Goal: Check status: Check status

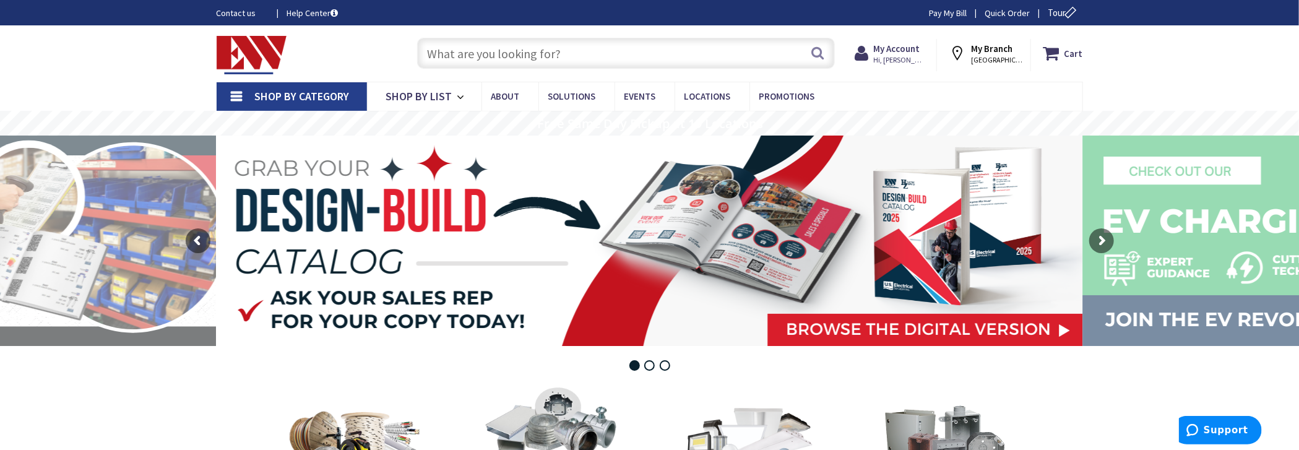
click at [674, 48] on input "text" at bounding box center [626, 53] width 418 height 31
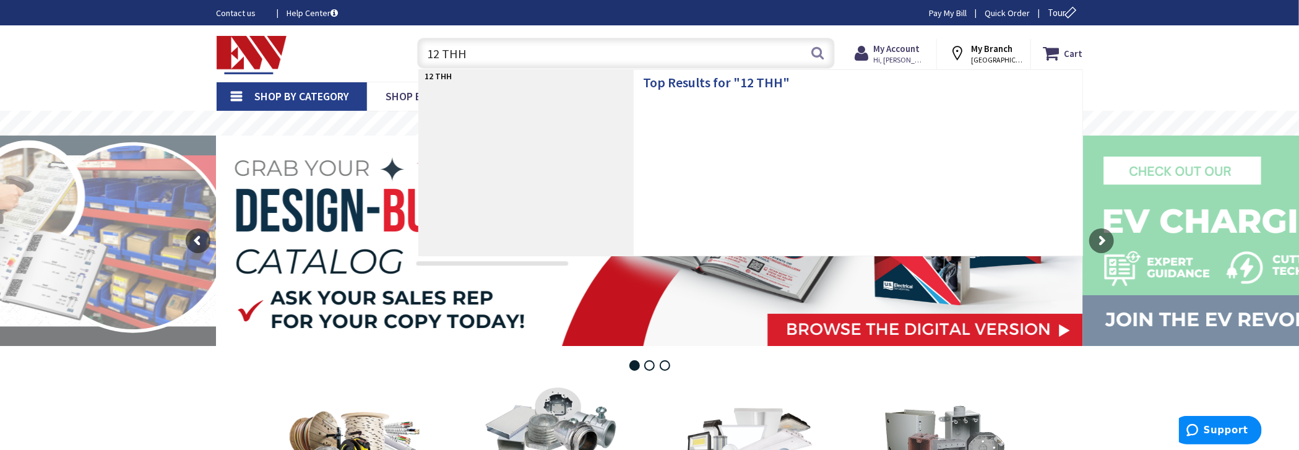
type input "12 THHN"
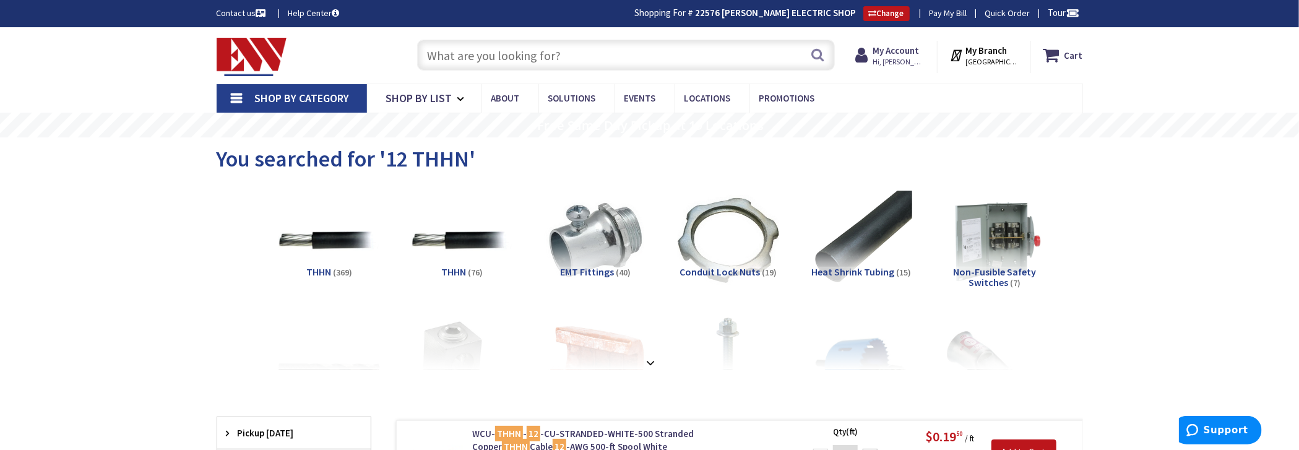
click at [630, 56] on input "text" at bounding box center [626, 55] width 418 height 31
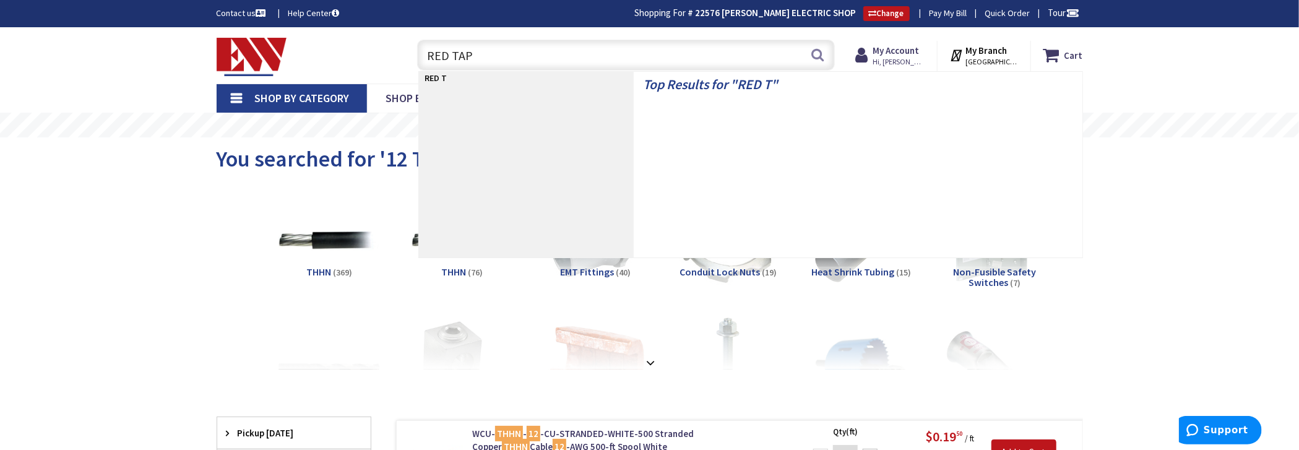
type input "RED TAPE"
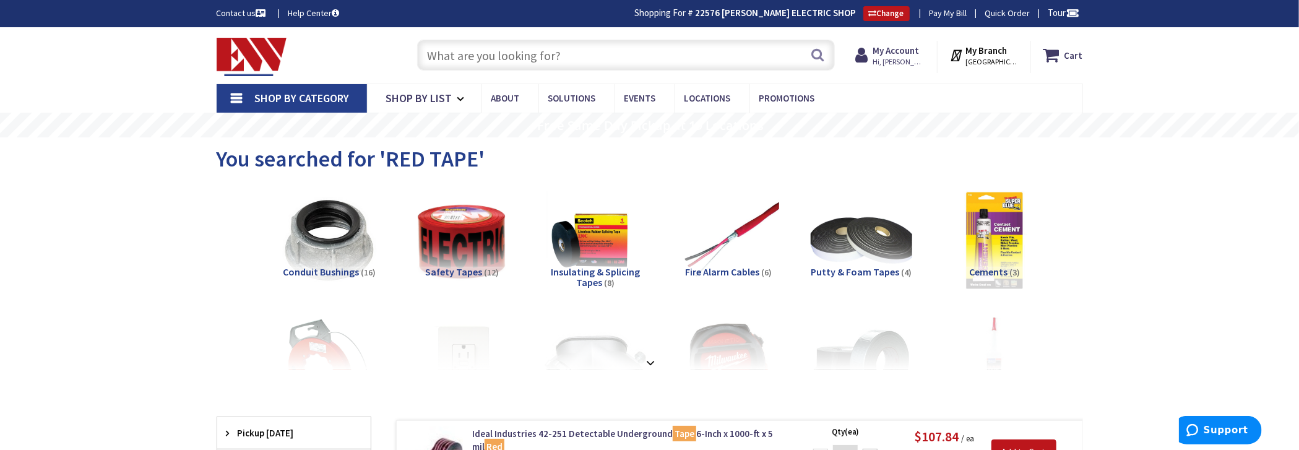
click at [627, 49] on input "text" at bounding box center [626, 55] width 418 height 31
type input "3"
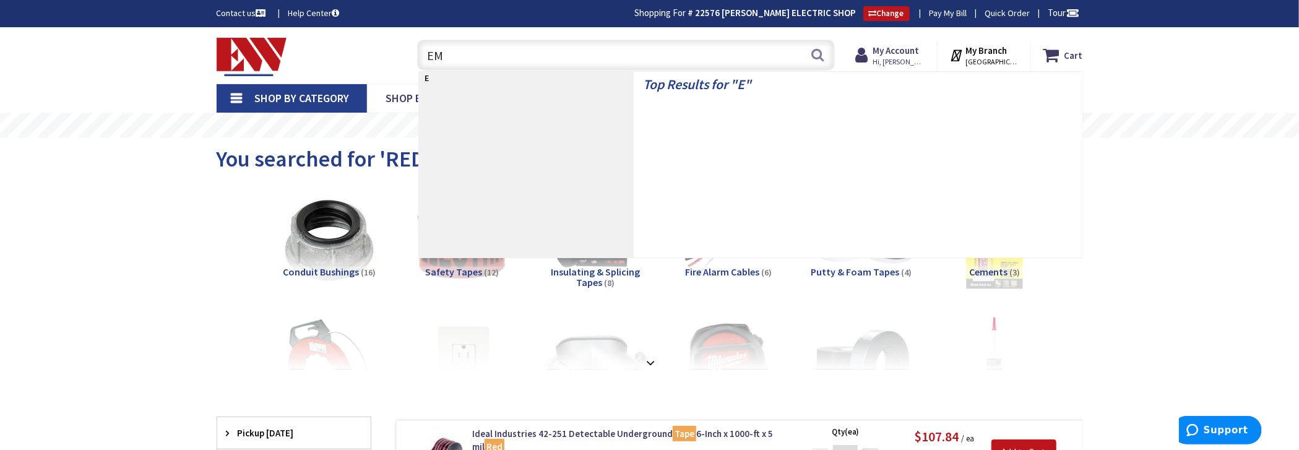
type input "EMT"
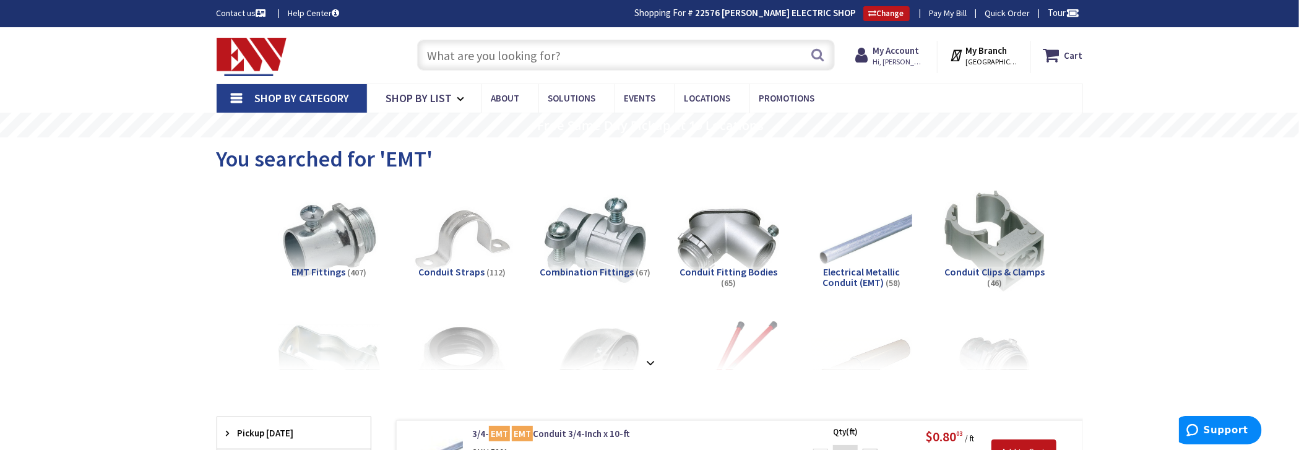
click at [701, 80] on div "Skip to Content Toggle Nav Search Cart My Cart Close" at bounding box center [650, 55] width 928 height 56
click at [586, 49] on input "text" at bounding box center [626, 55] width 418 height 31
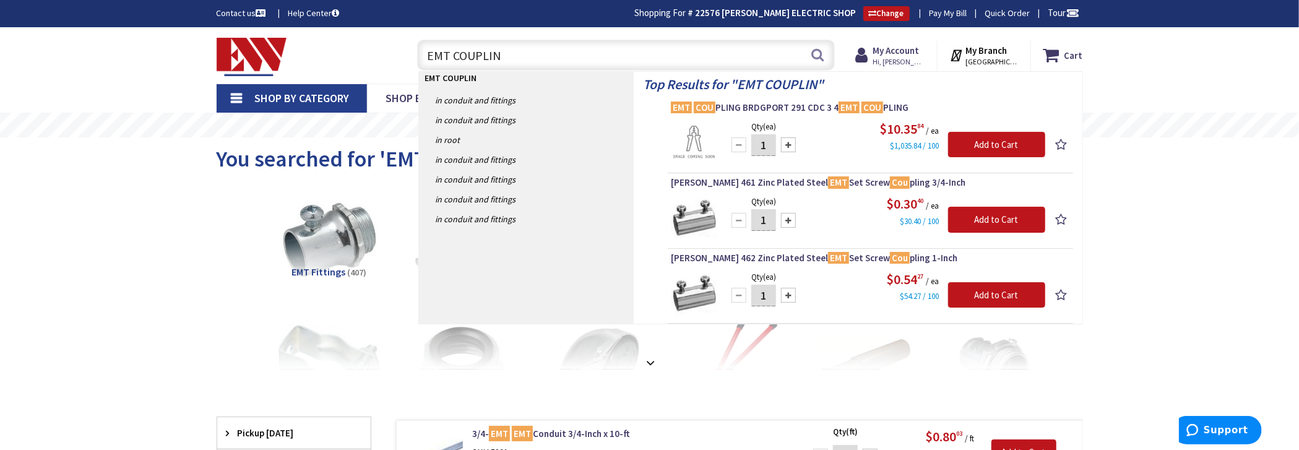
type input "EMT COUPLING"
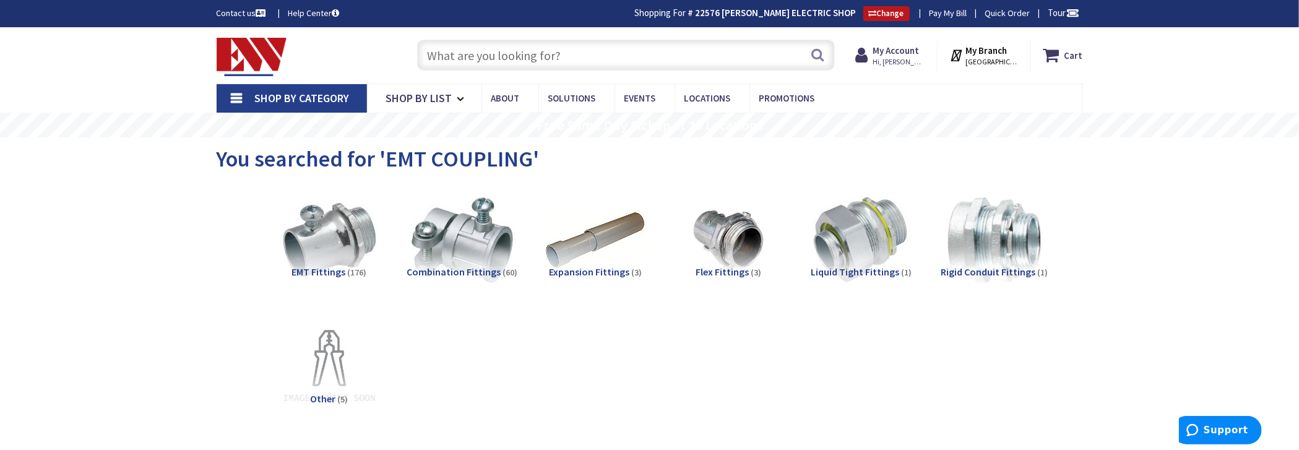
click at [574, 57] on input "text" at bounding box center [626, 55] width 418 height 31
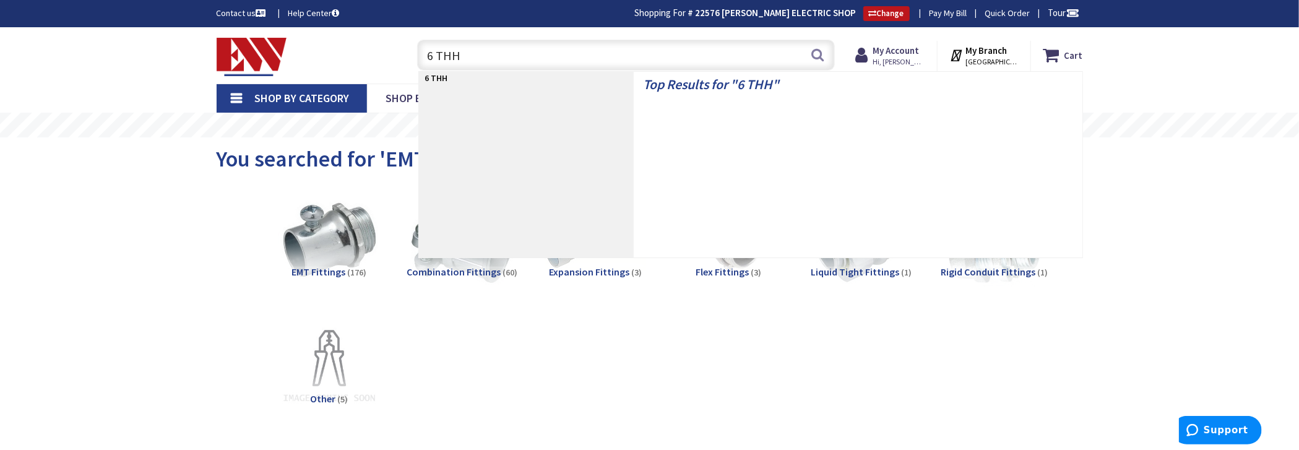
type input "6 THHN"
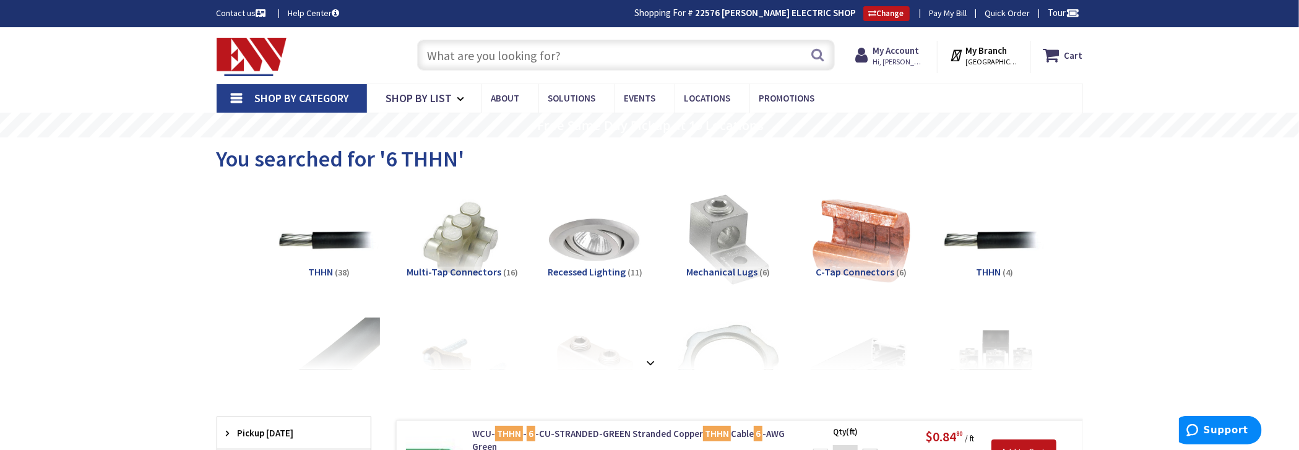
click at [496, 52] on input "text" at bounding box center [626, 55] width 418 height 31
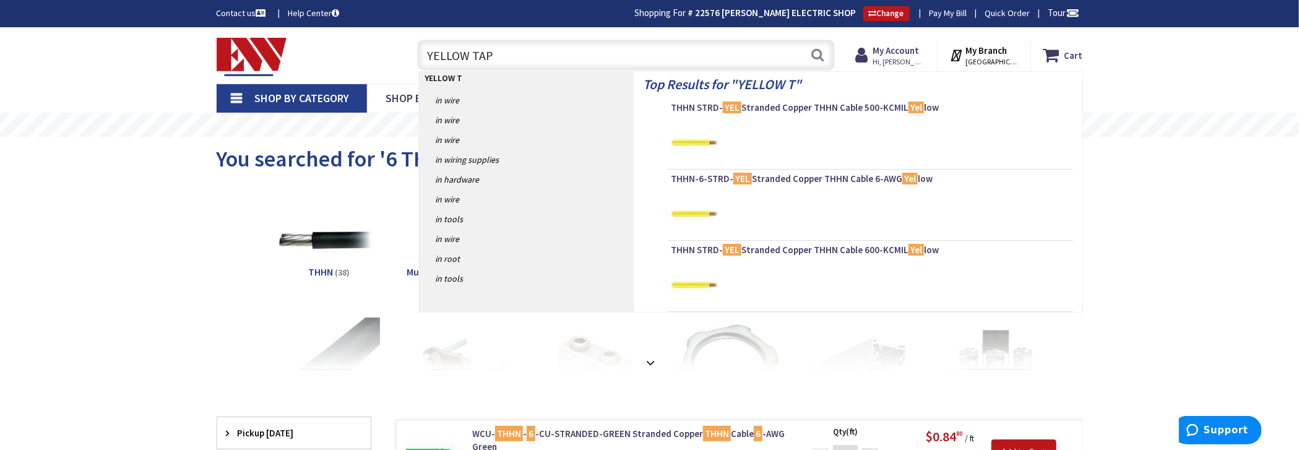
type input "YELLOW TAPE"
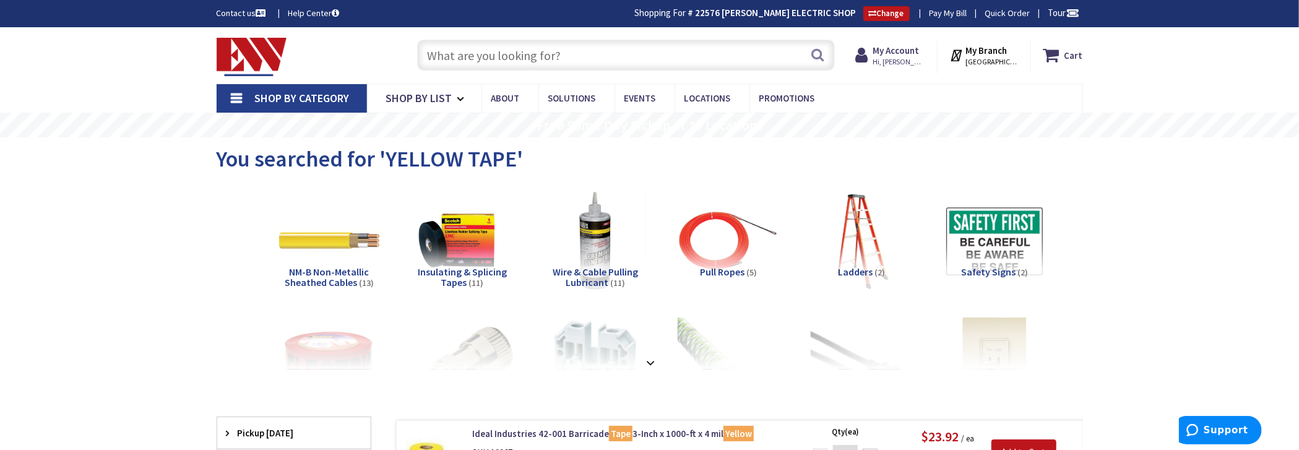
click at [658, 59] on input "text" at bounding box center [626, 55] width 418 height 31
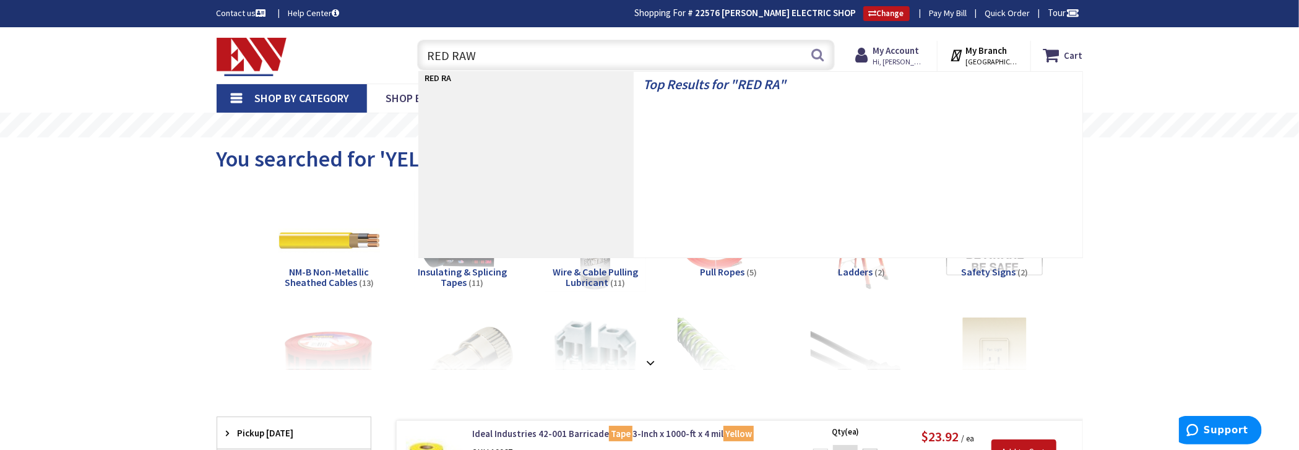
type input "RED RAWL"
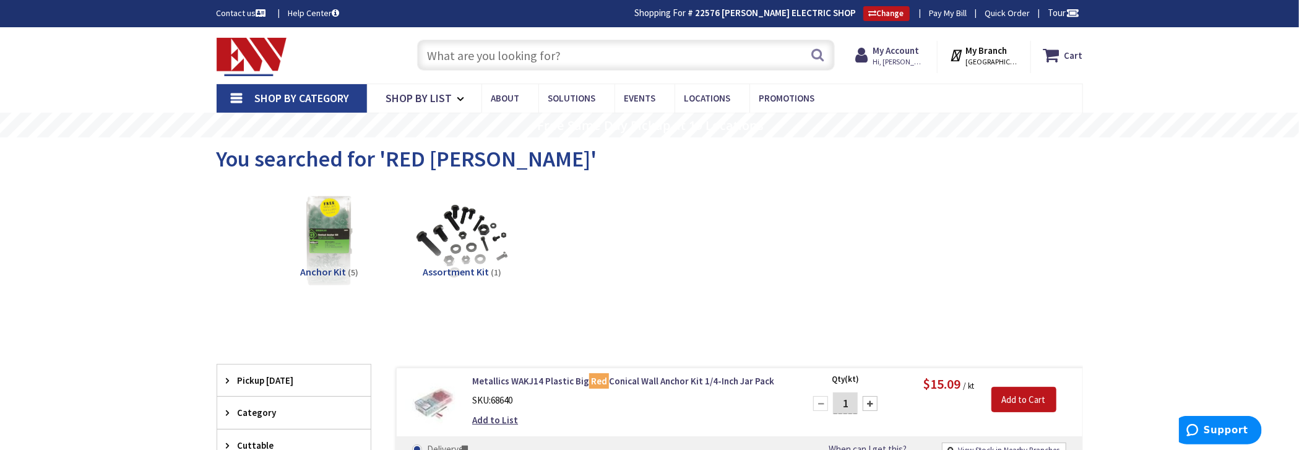
click at [546, 50] on input "text" at bounding box center [626, 55] width 418 height 31
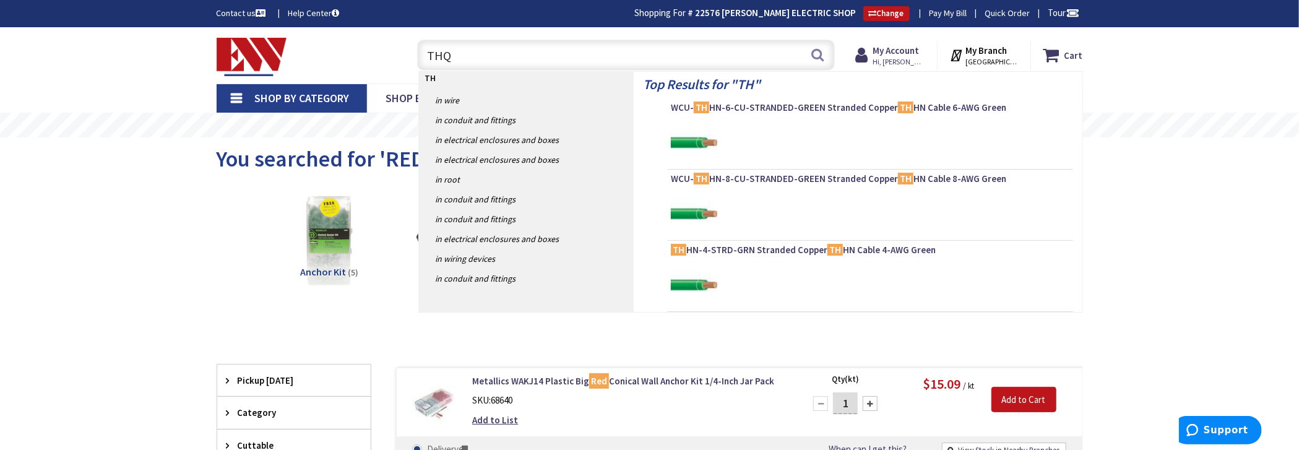
type input "THQB"
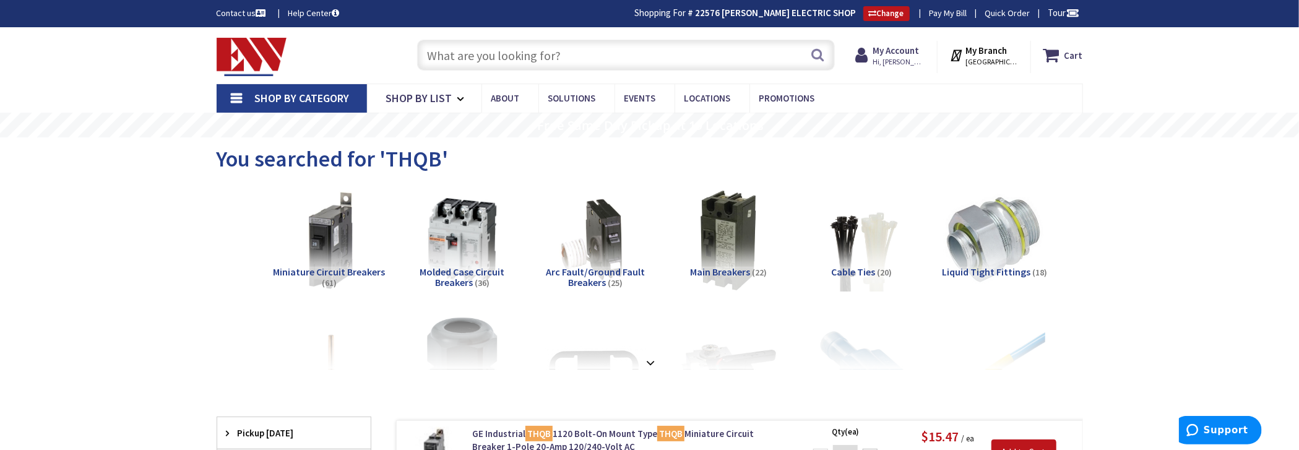
click at [590, 65] on input "text" at bounding box center [626, 55] width 418 height 31
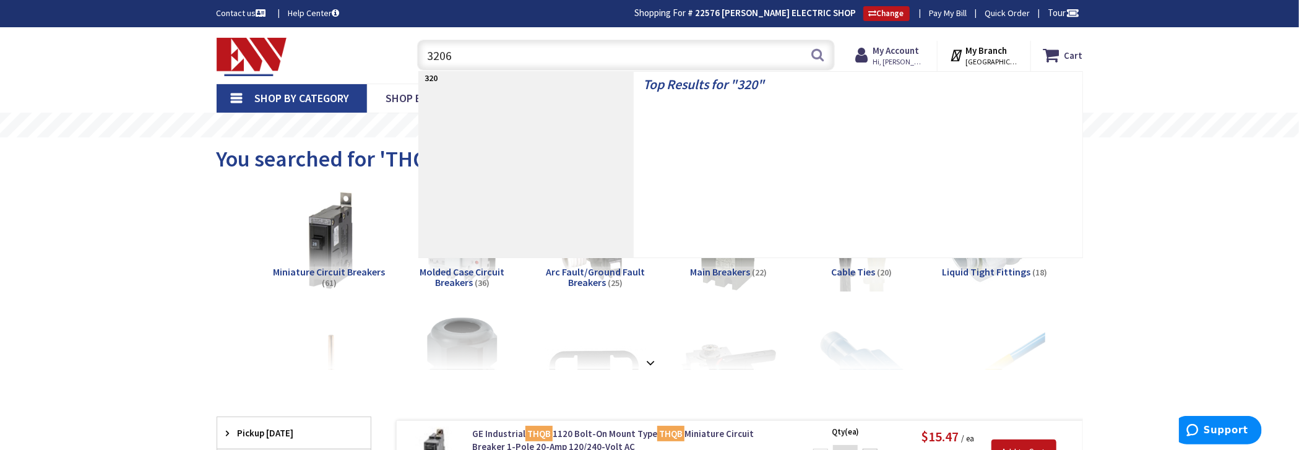
type input "32060"
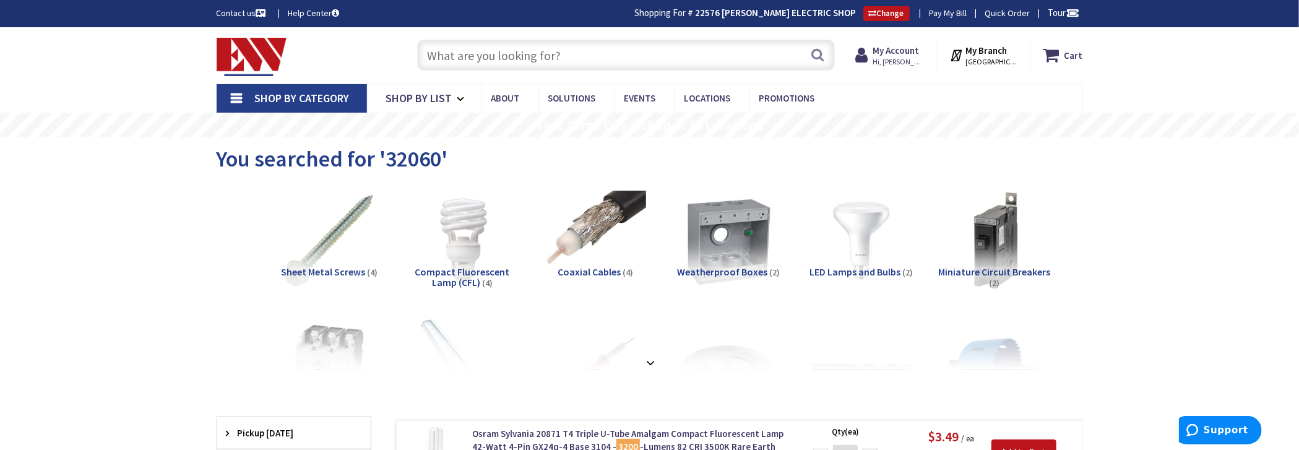
click at [583, 54] on input "text" at bounding box center [626, 55] width 418 height 31
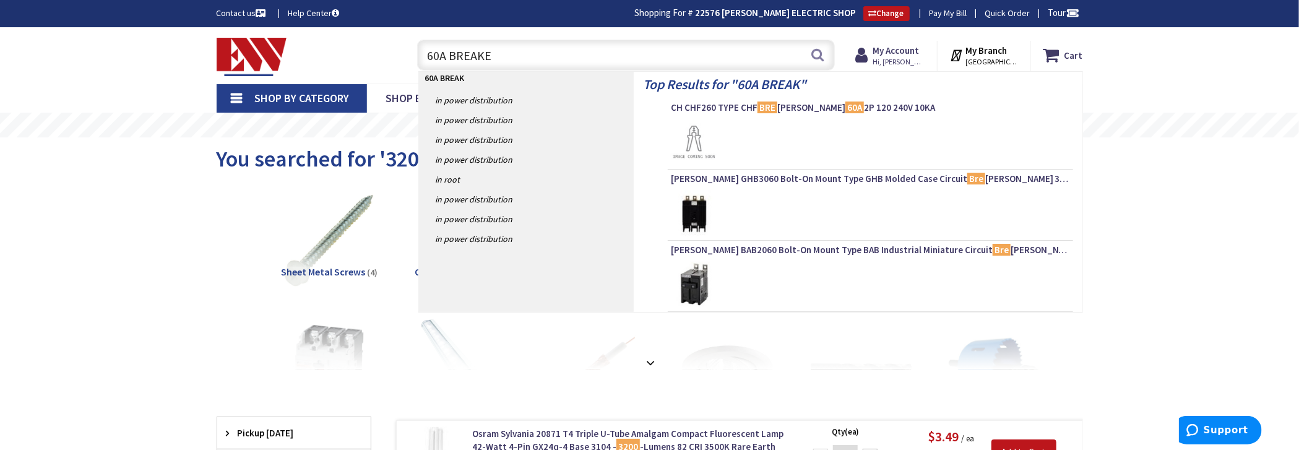
type input "60A BREAKER"
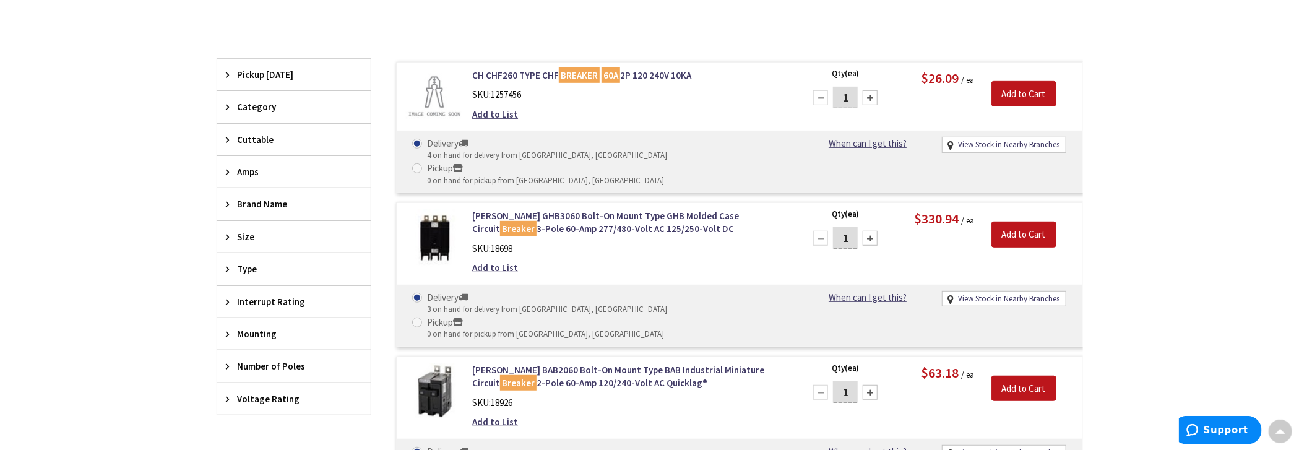
scroll to position [434, 0]
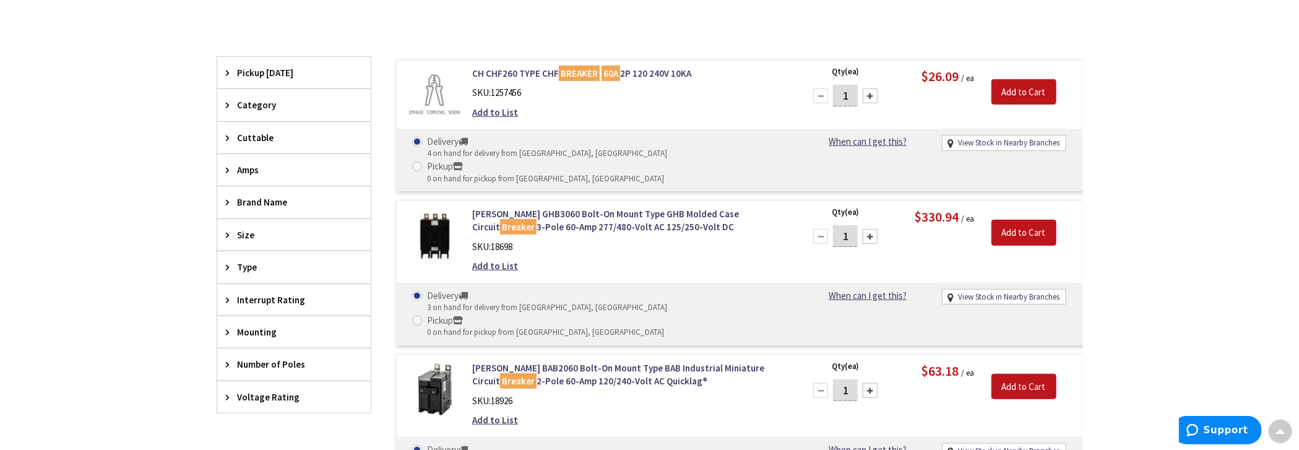
click at [259, 326] on span "Mounting" at bounding box center [288, 331] width 101 height 13
click at [267, 367] on span "Bolt-On" at bounding box center [293, 377] width 153 height 21
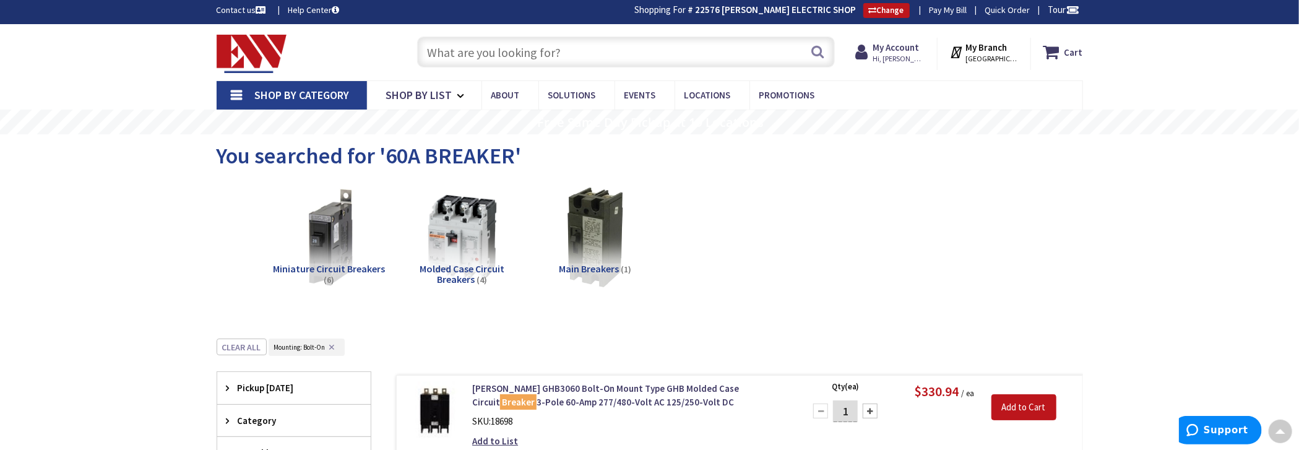
scroll to position [0, 0]
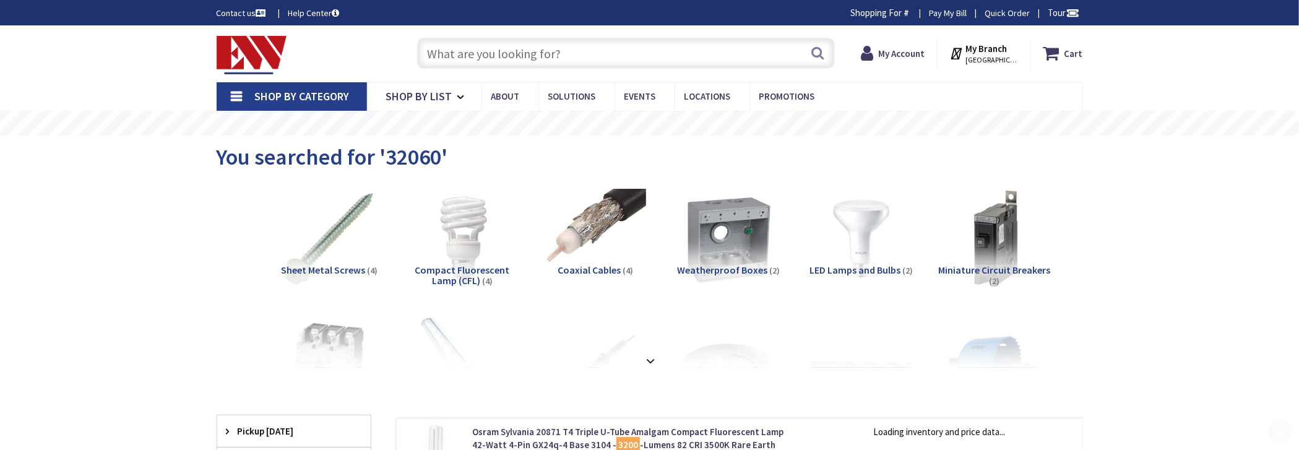
scroll to position [953, 0]
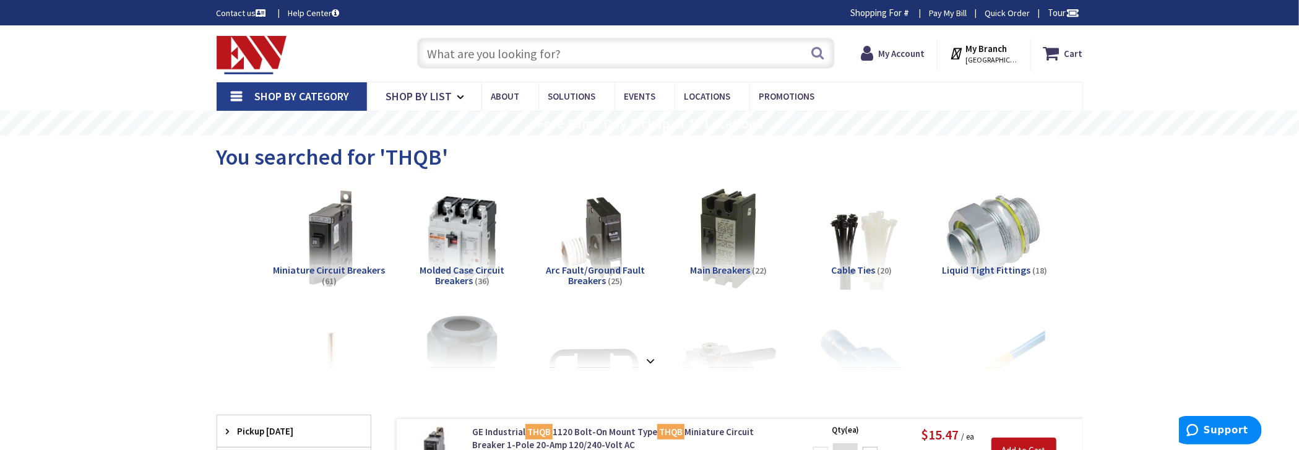
drag, startPoint x: 509, startPoint y: 61, endPoint x: 517, endPoint y: 56, distance: 9.8
click at [512, 60] on input "text" at bounding box center [626, 53] width 418 height 31
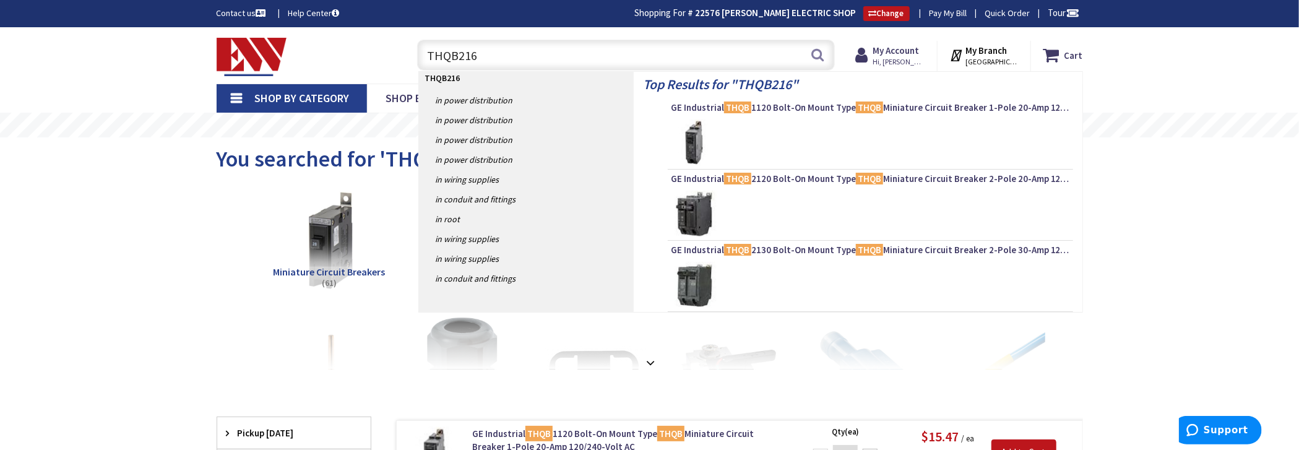
type input "THQB2160"
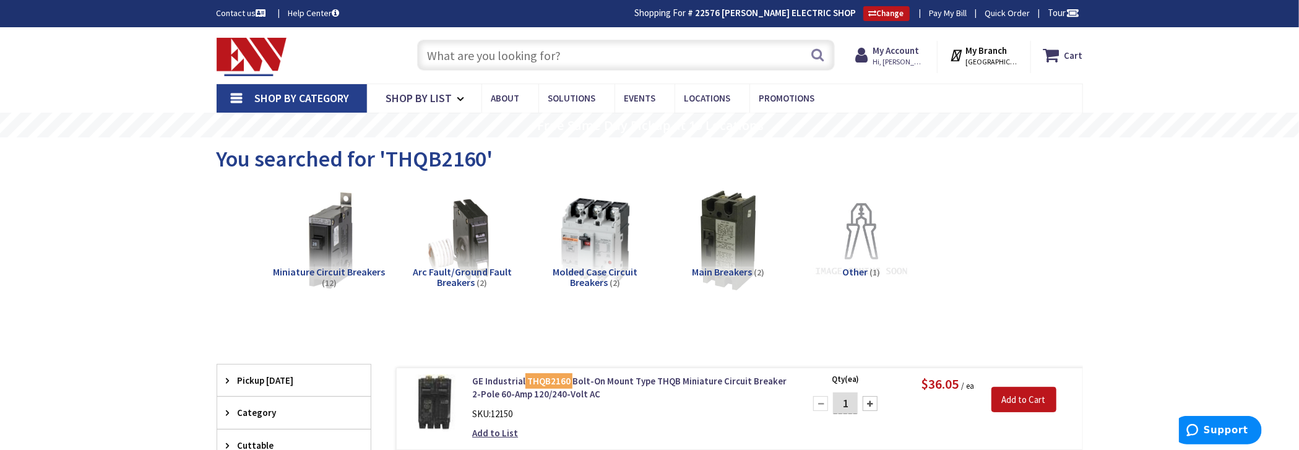
click at [635, 51] on input "text" at bounding box center [626, 55] width 418 height 31
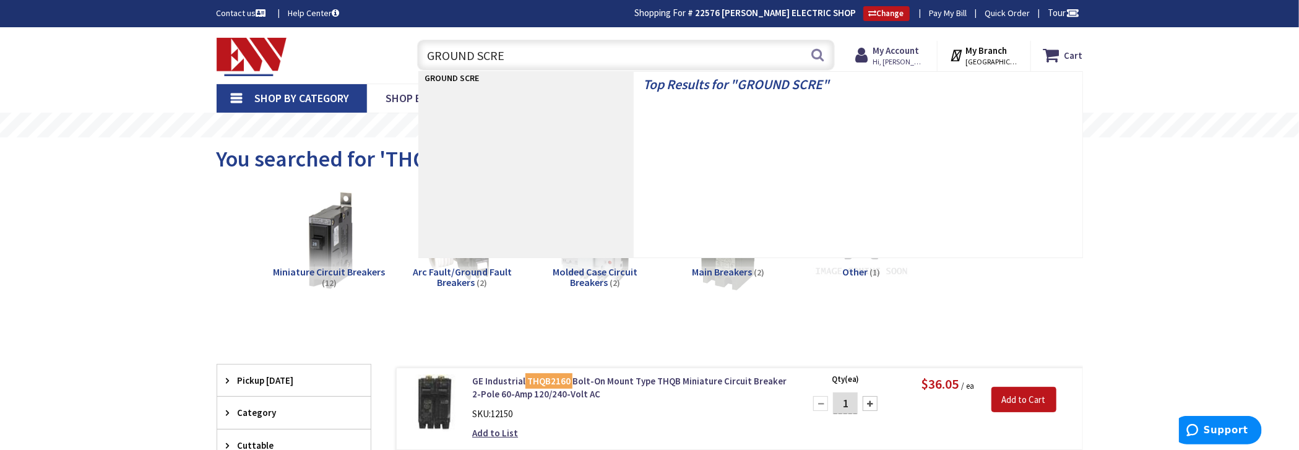
type input "GROUND SCREW"
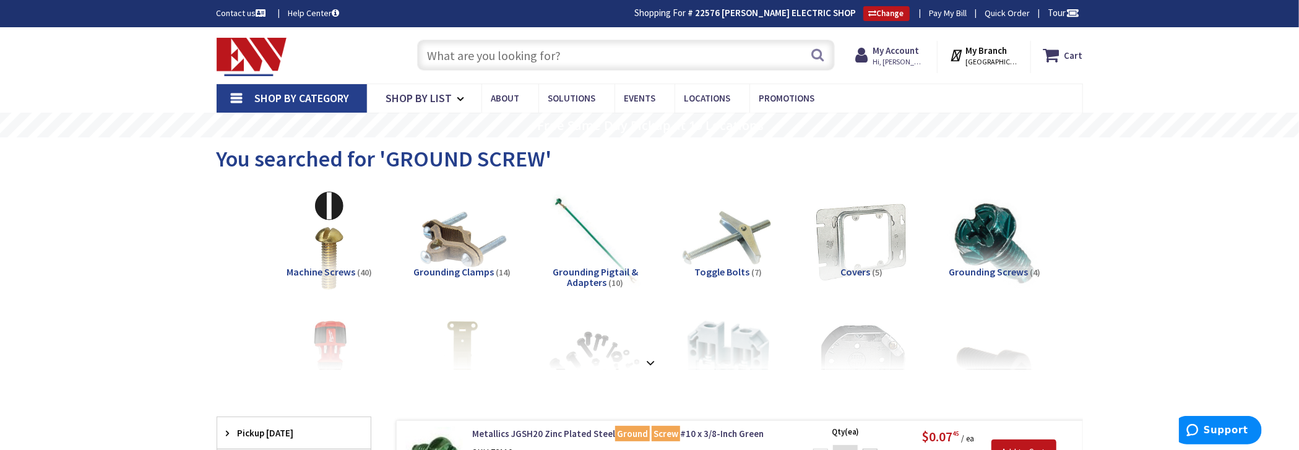
click at [643, 58] on input "text" at bounding box center [626, 55] width 418 height 31
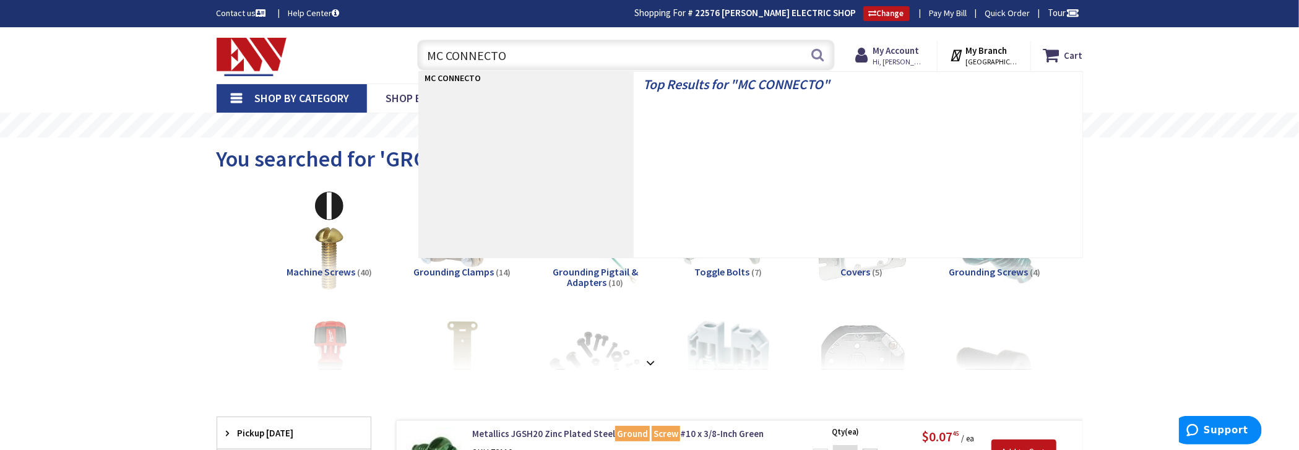
type input "MC CONNECTOR"
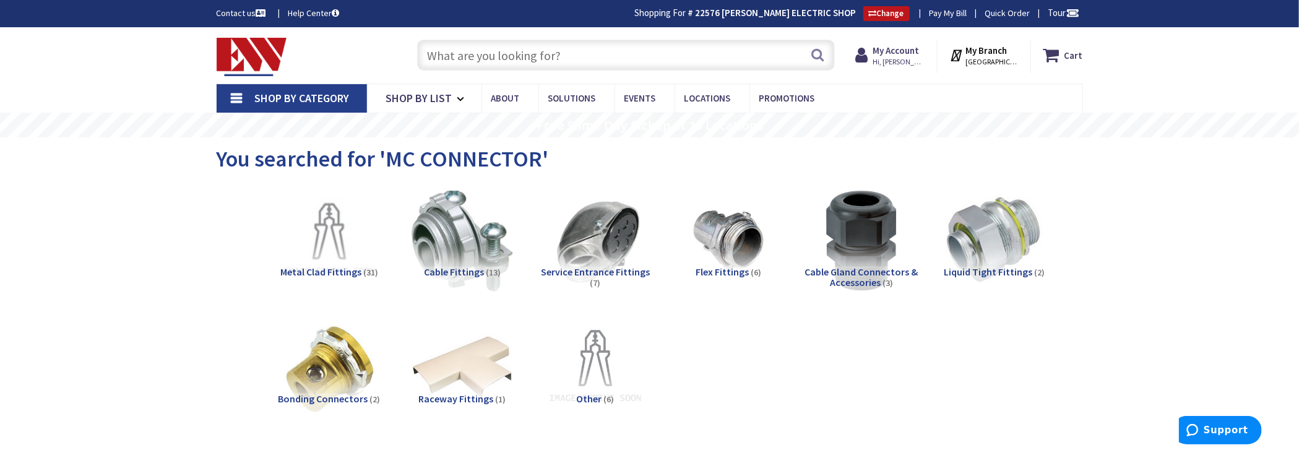
click at [538, 56] on input "text" at bounding box center [626, 55] width 418 height 31
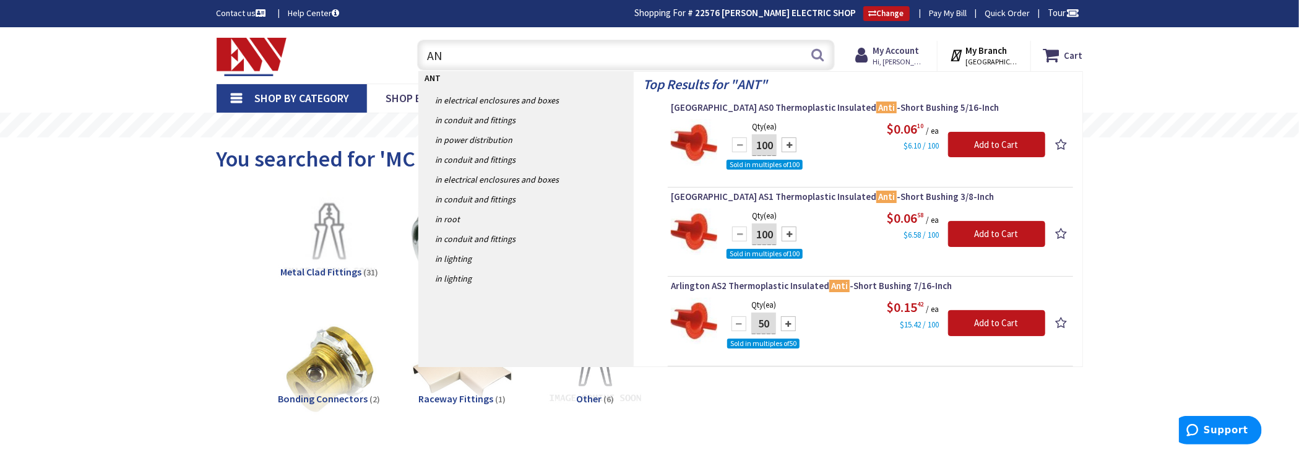
type input "A"
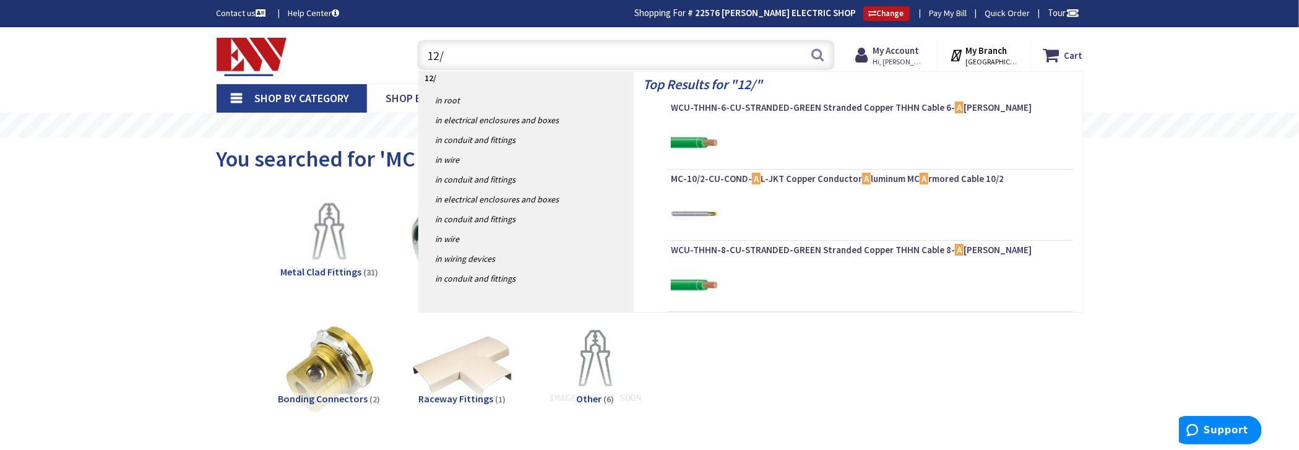
type input "12/2"
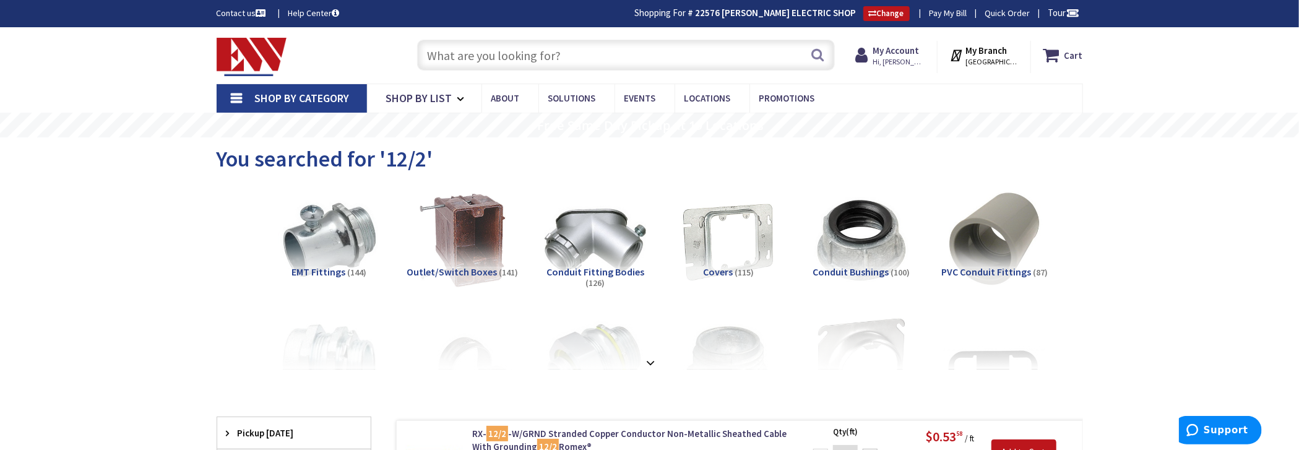
click at [502, 56] on input "text" at bounding box center [626, 55] width 418 height 31
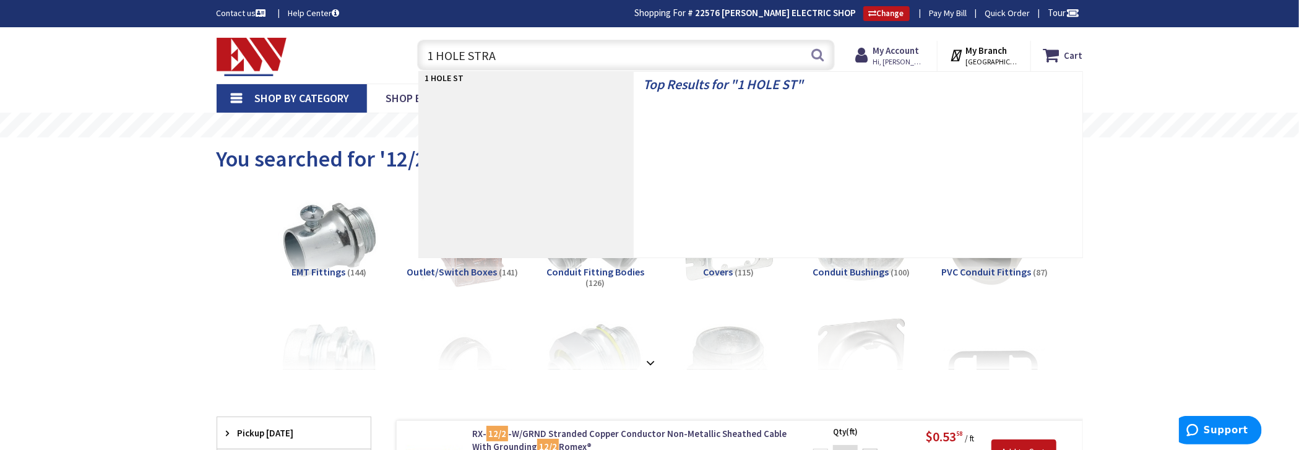
type input "1 HOLE STRAP"
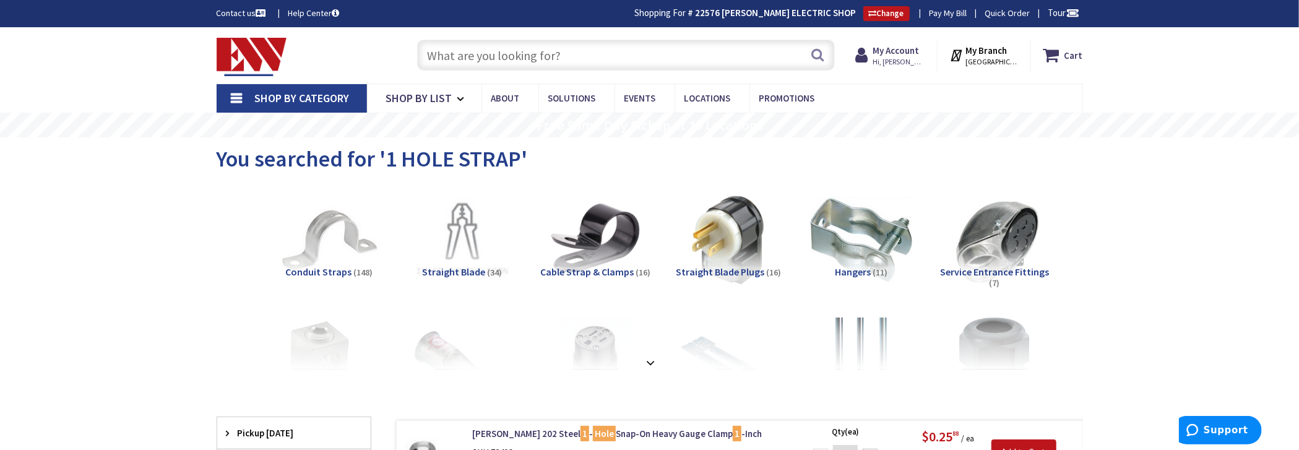
click at [564, 51] on input "text" at bounding box center [626, 55] width 418 height 31
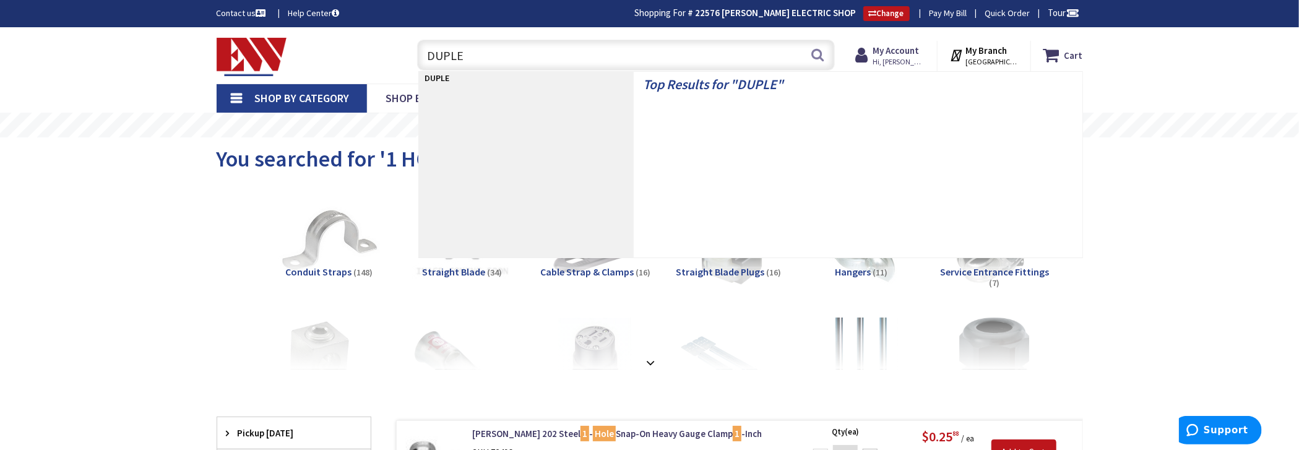
type input "DUPLEX"
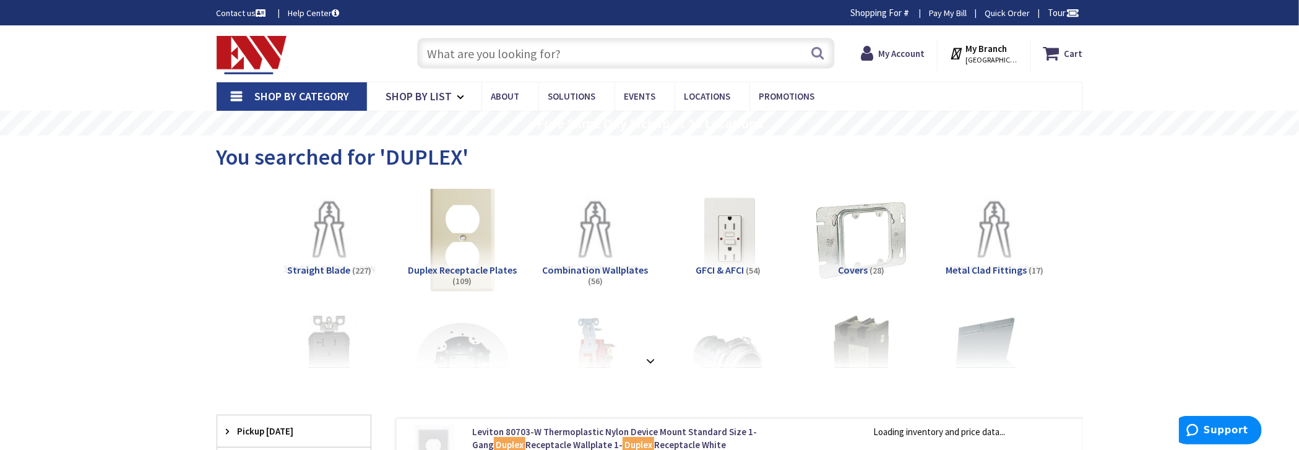
click at [484, 207] on img at bounding box center [462, 239] width 112 height 112
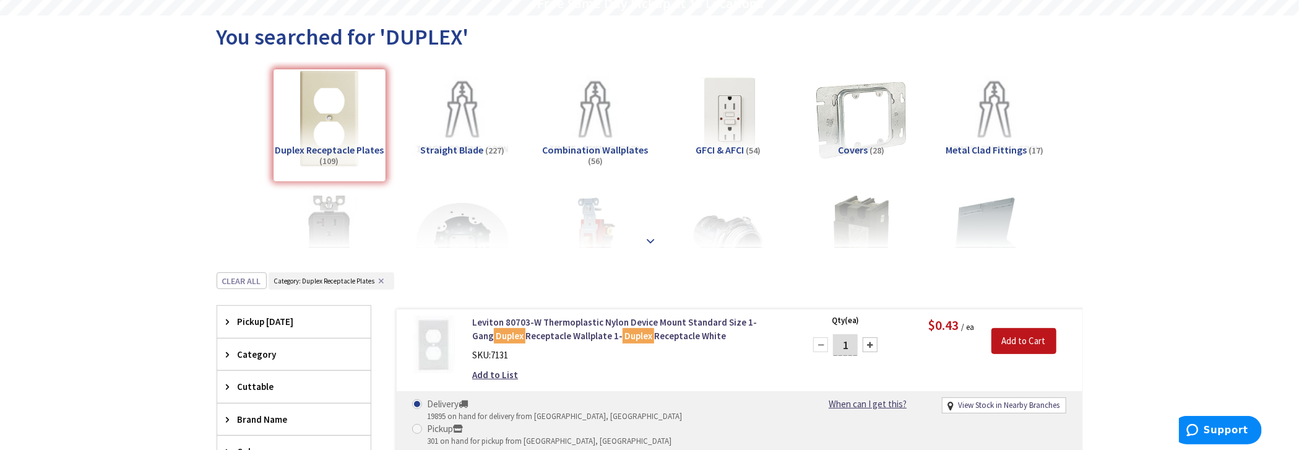
scroll to position [124, 0]
click at [655, 234] on strong at bounding box center [650, 239] width 15 height 14
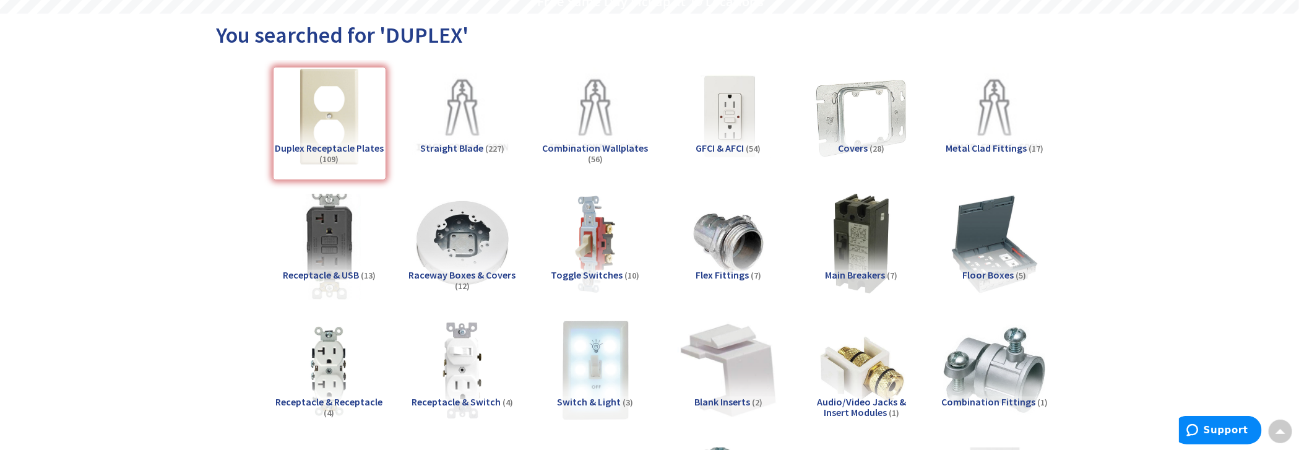
click at [340, 263] on img at bounding box center [329, 243] width 112 height 112
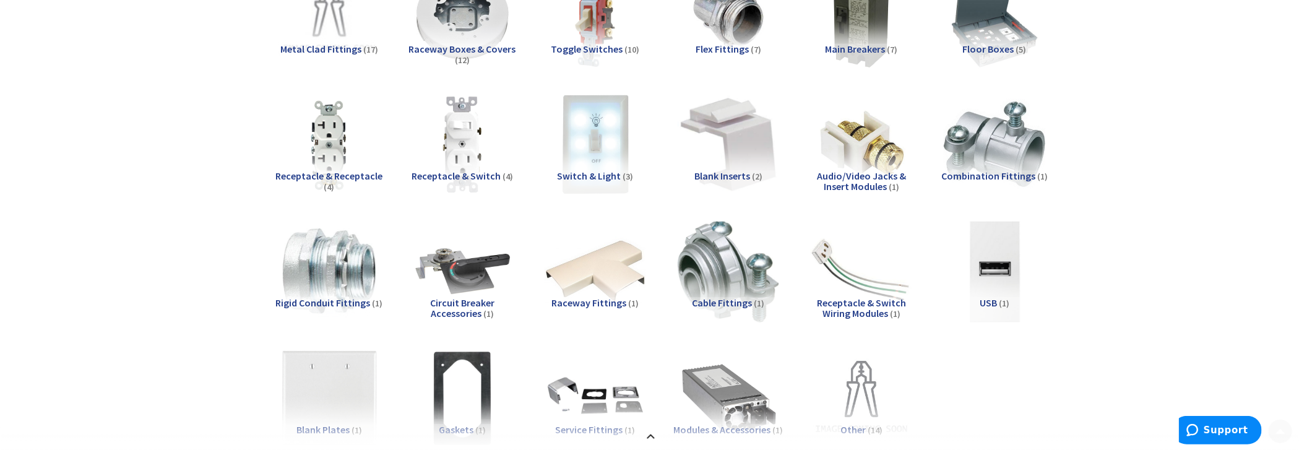
scroll to position [352, 0]
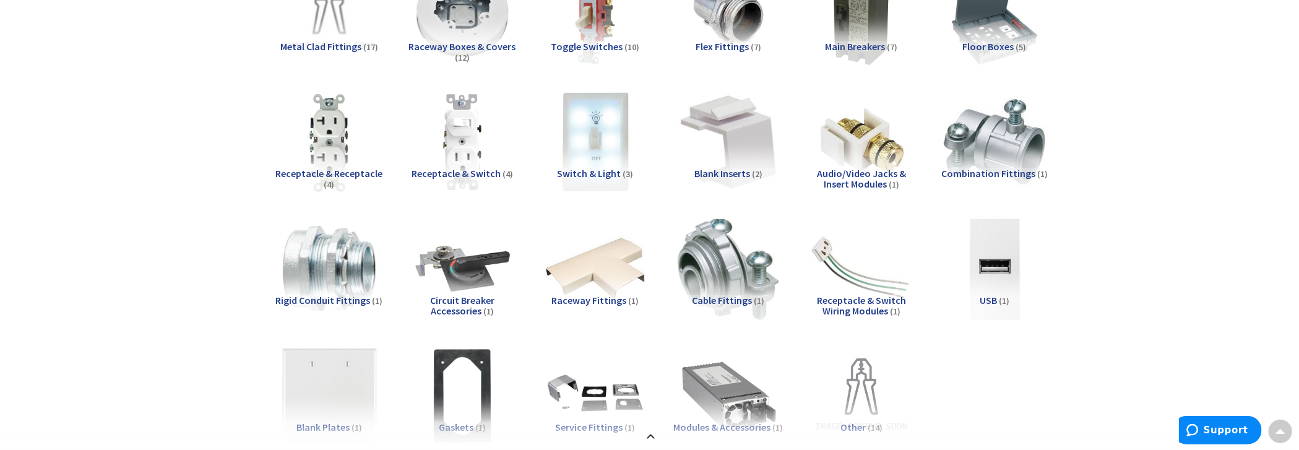
click at [323, 151] on img at bounding box center [329, 142] width 112 height 112
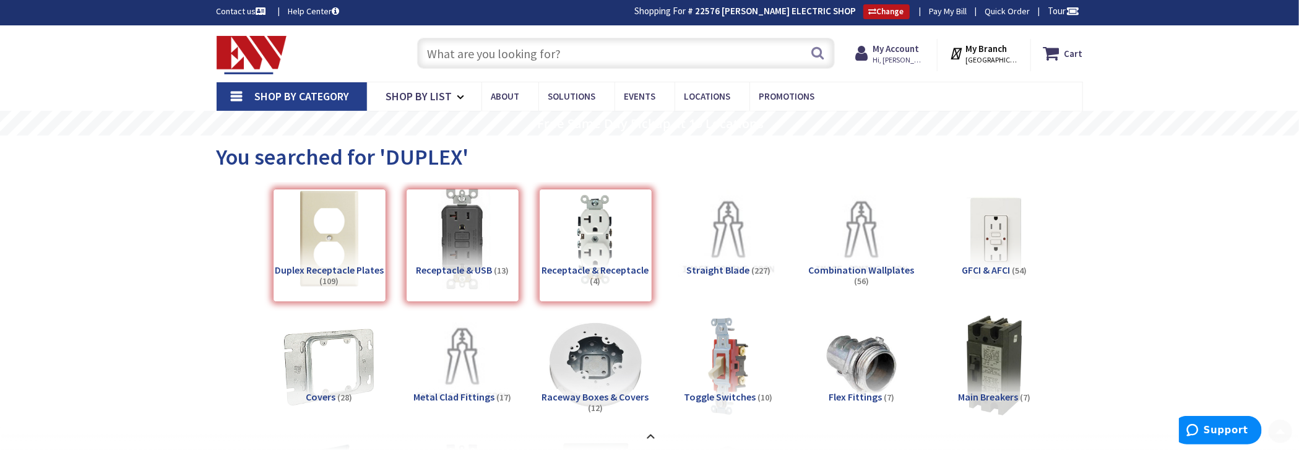
scroll to position [0, 0]
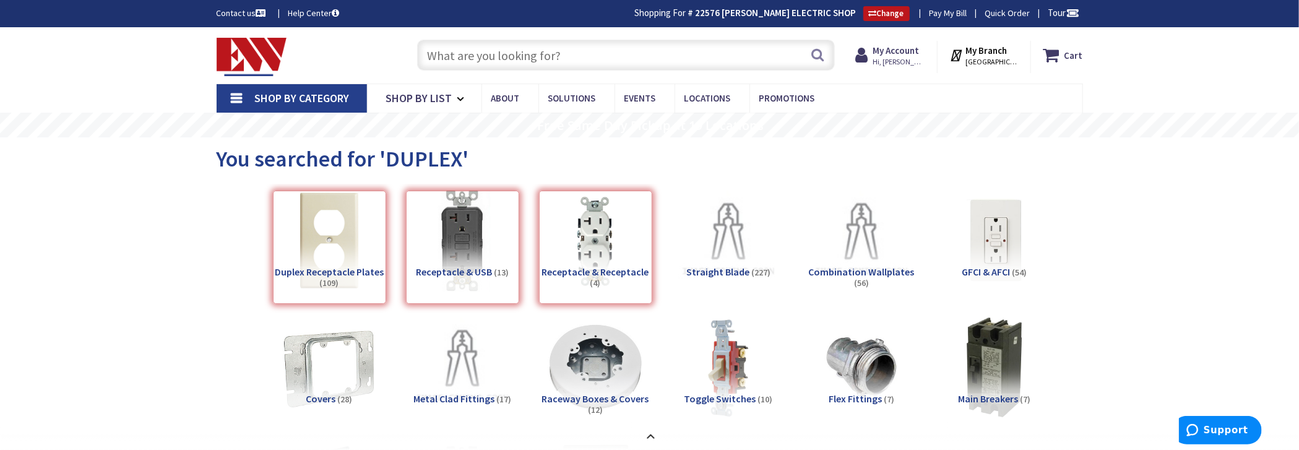
click at [535, 54] on input "text" at bounding box center [626, 55] width 418 height 31
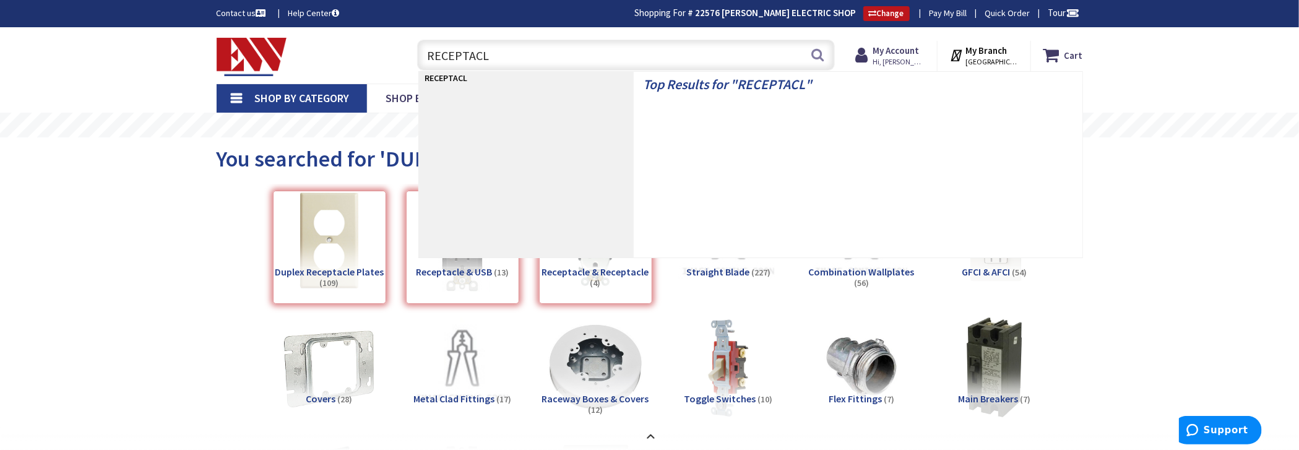
type input "RECEPTACLE"
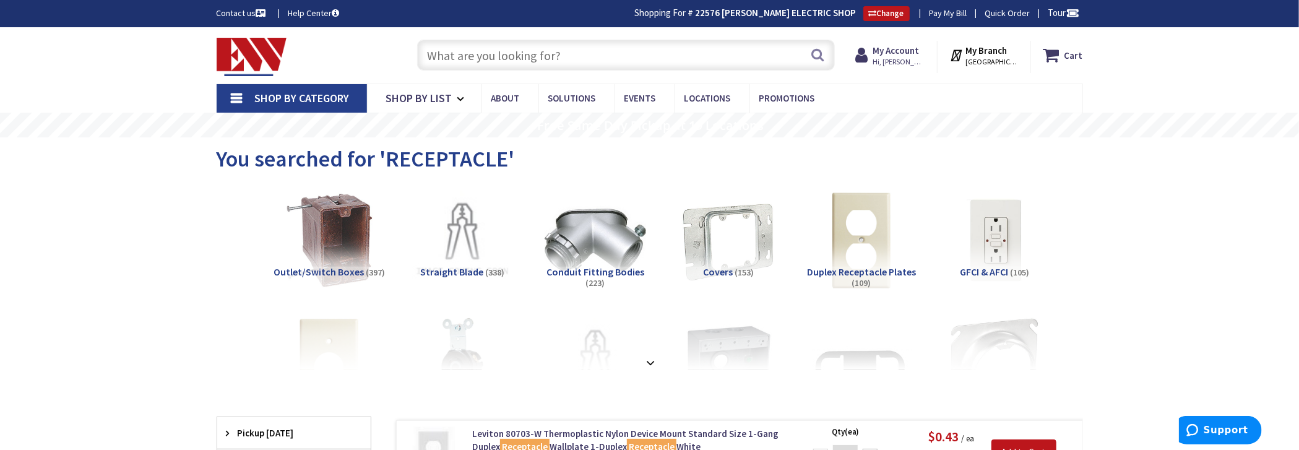
click at [561, 48] on input "text" at bounding box center [626, 55] width 418 height 31
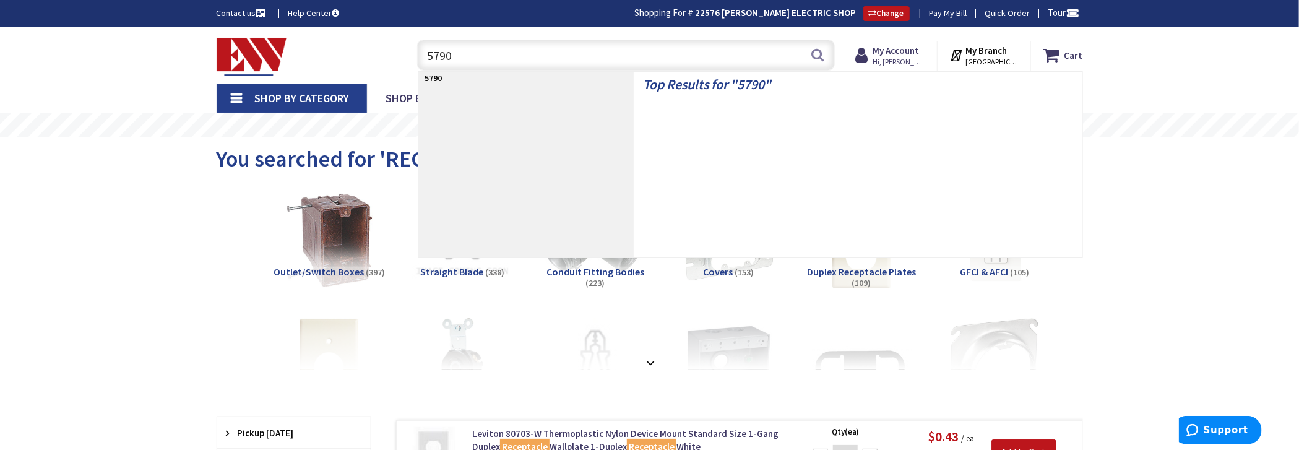
type input "5790B"
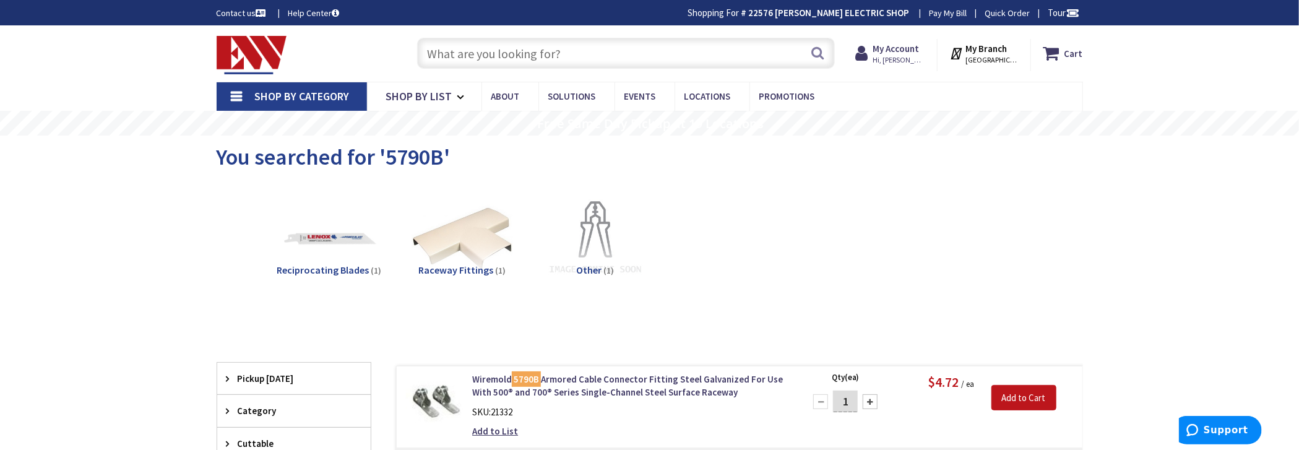
click at [582, 41] on input "text" at bounding box center [626, 53] width 418 height 31
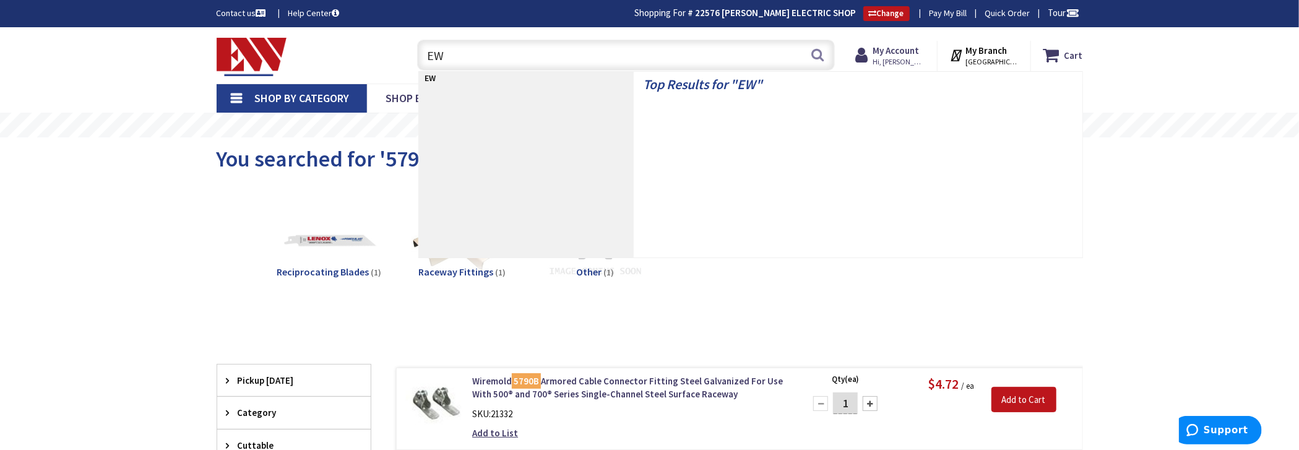
type input "E"
type input "WIREMOLD"
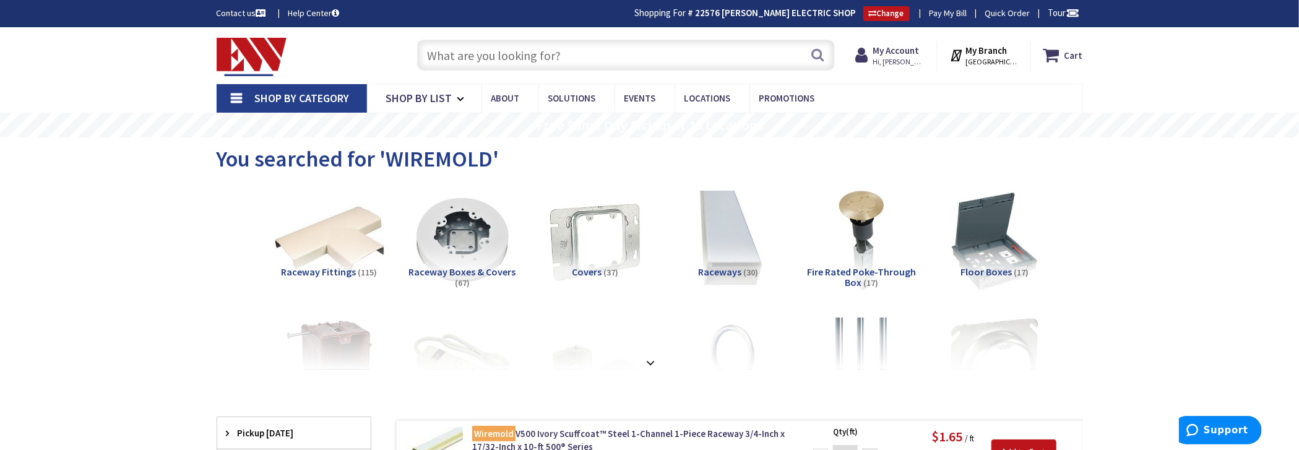
click at [337, 255] on img at bounding box center [329, 240] width 112 height 112
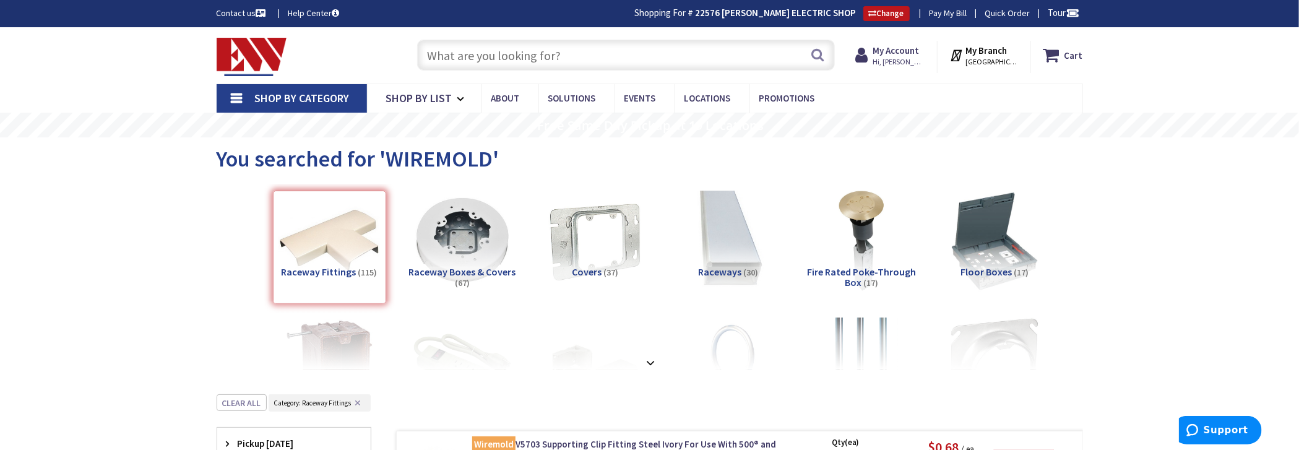
click at [644, 44] on input "text" at bounding box center [626, 55] width 418 height 31
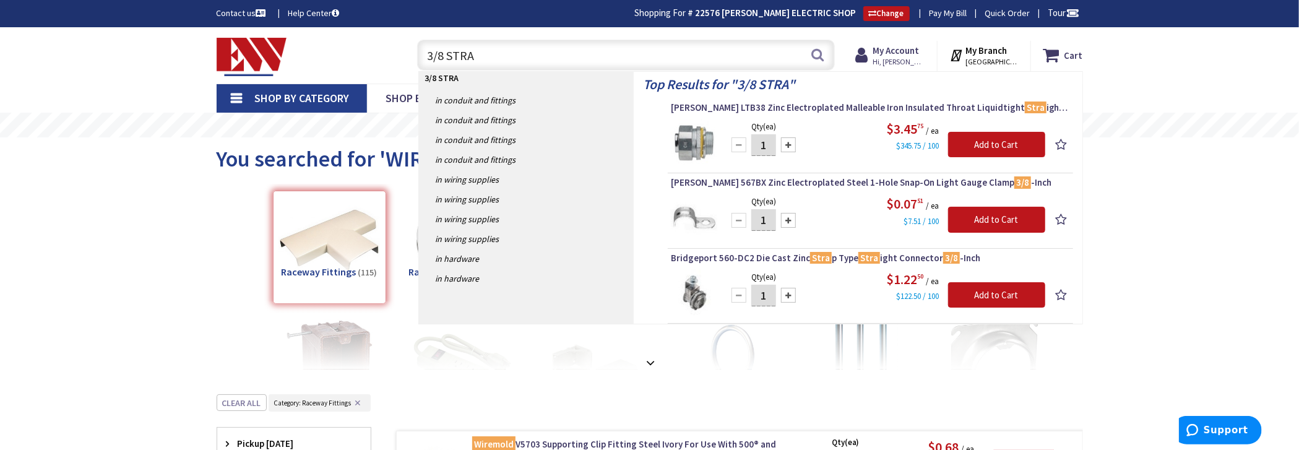
type input "3/8 STRAP"
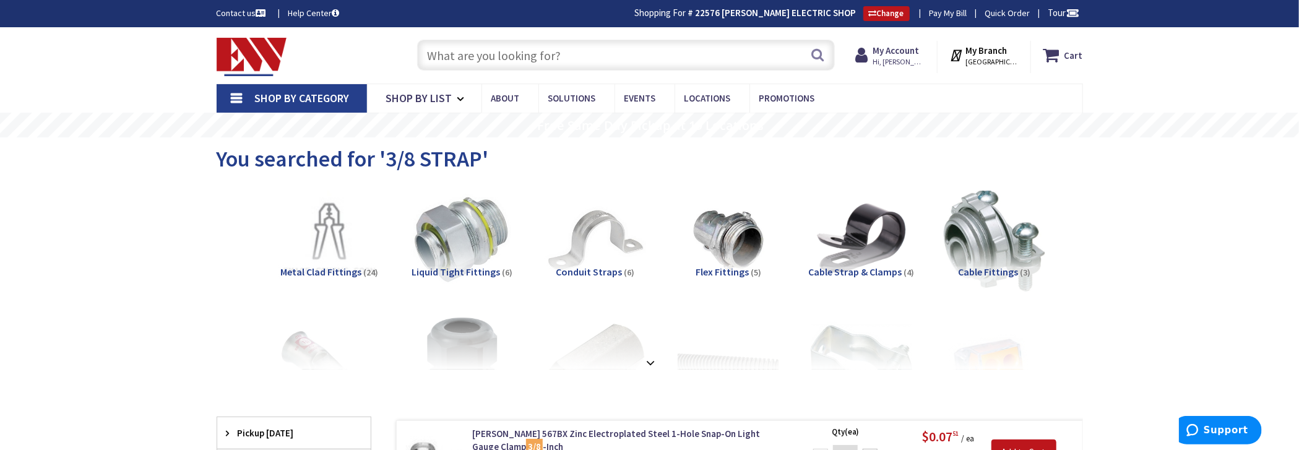
click at [531, 62] on input "text" at bounding box center [626, 55] width 418 height 31
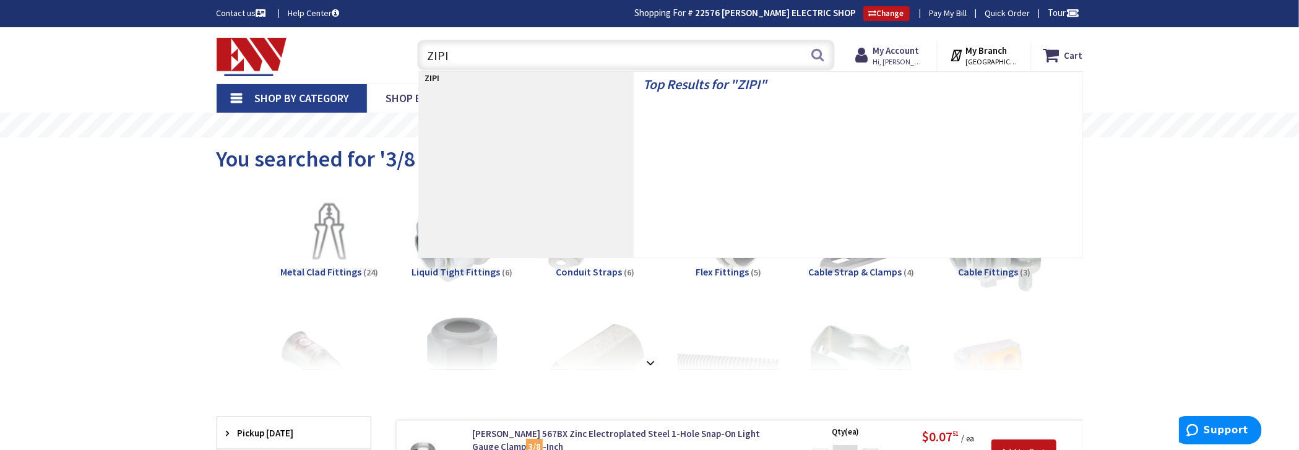
type input "ZIPIT"
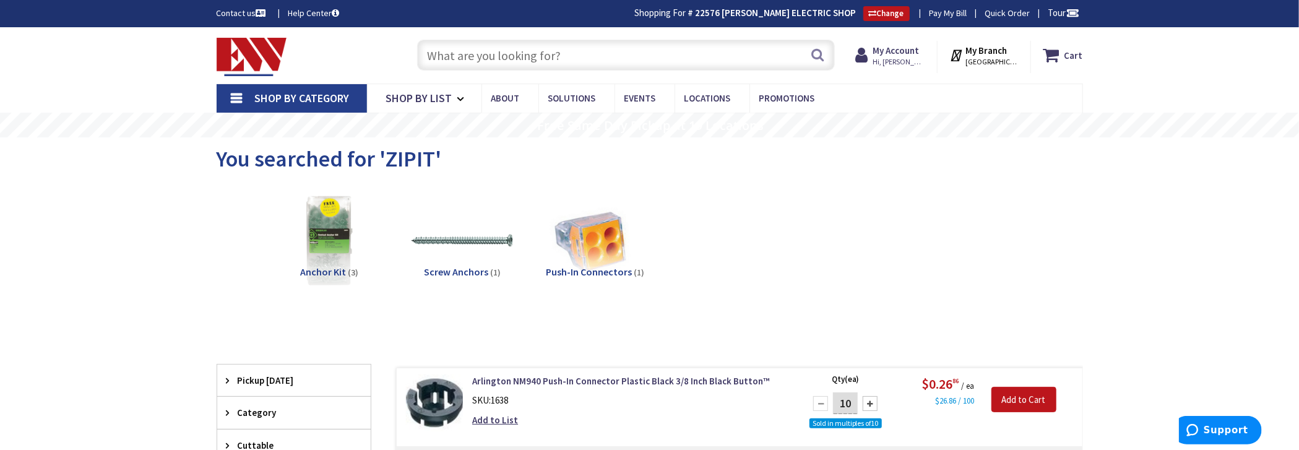
click at [589, 54] on input "text" at bounding box center [626, 55] width 418 height 31
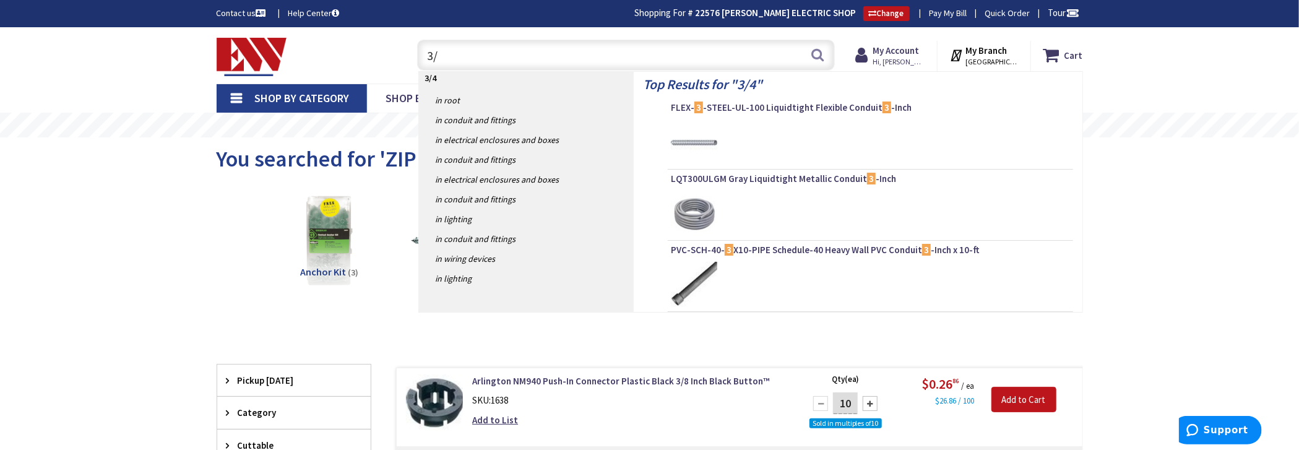
type input "3"
type input "EMT HANGER"
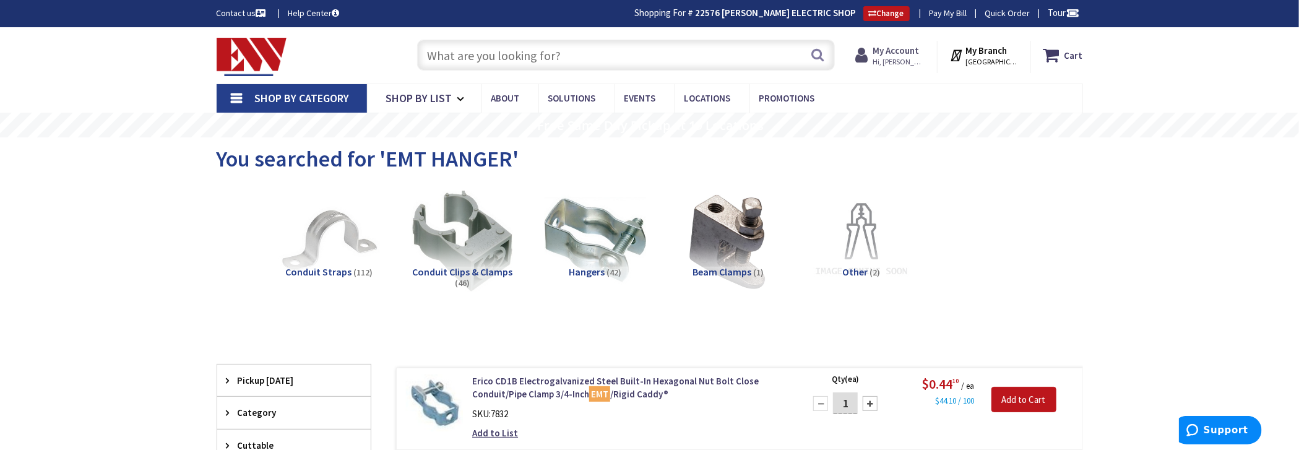
click at [901, 60] on span "Hi, [PERSON_NAME]" at bounding box center [898, 62] width 53 height 10
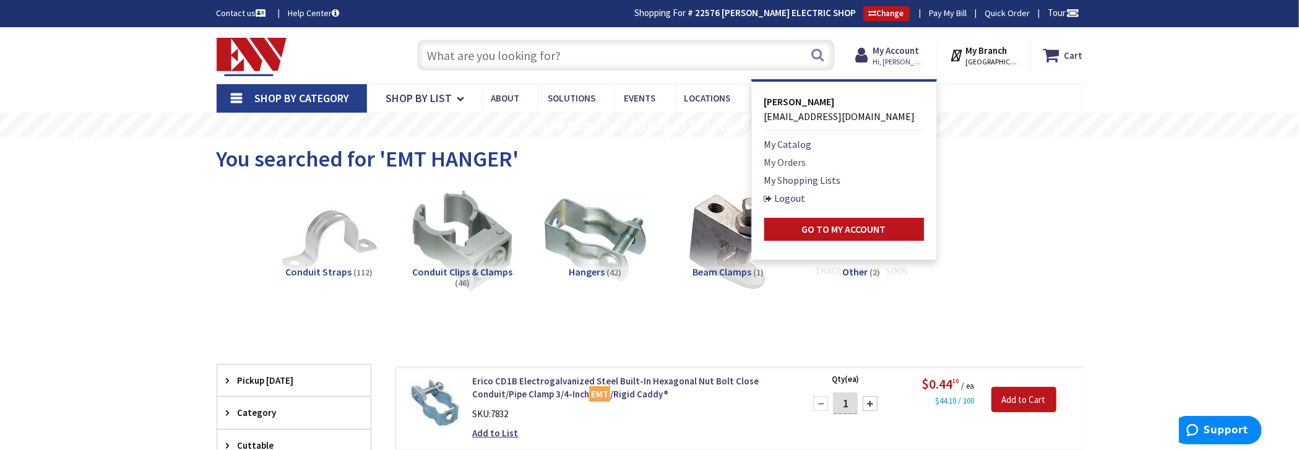
click at [797, 160] on link "My Orders" at bounding box center [785, 162] width 42 height 15
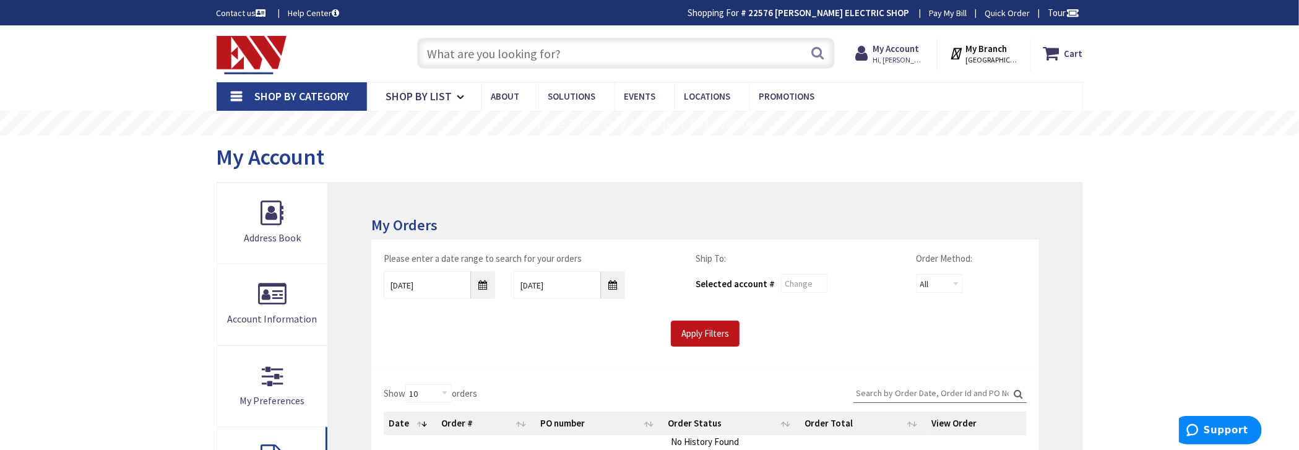
click at [899, 387] on input "Search:" at bounding box center [939, 393] width 173 height 19
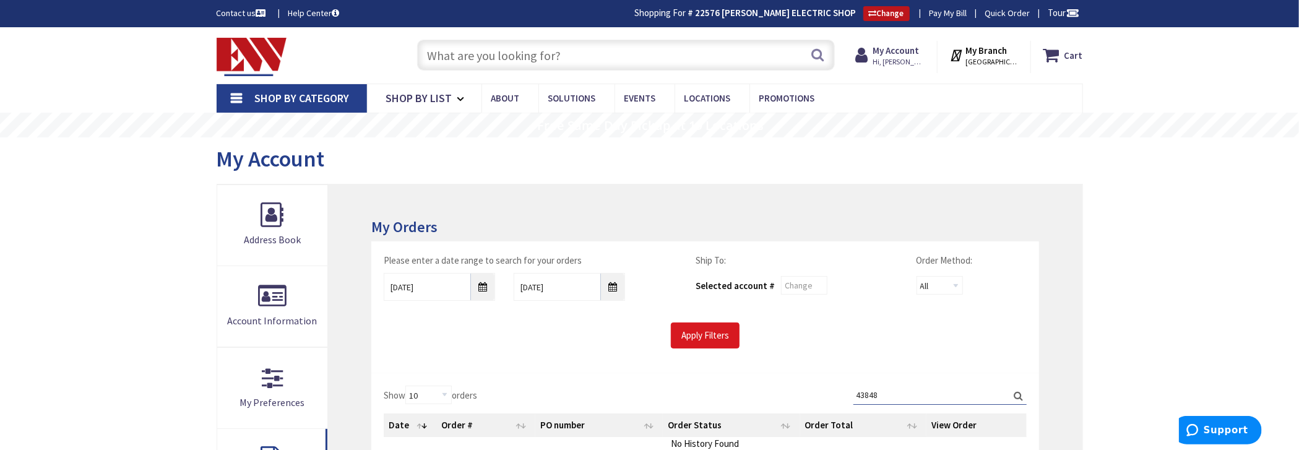
type input "43848"
click at [727, 330] on input "Apply Filters" at bounding box center [705, 335] width 69 height 26
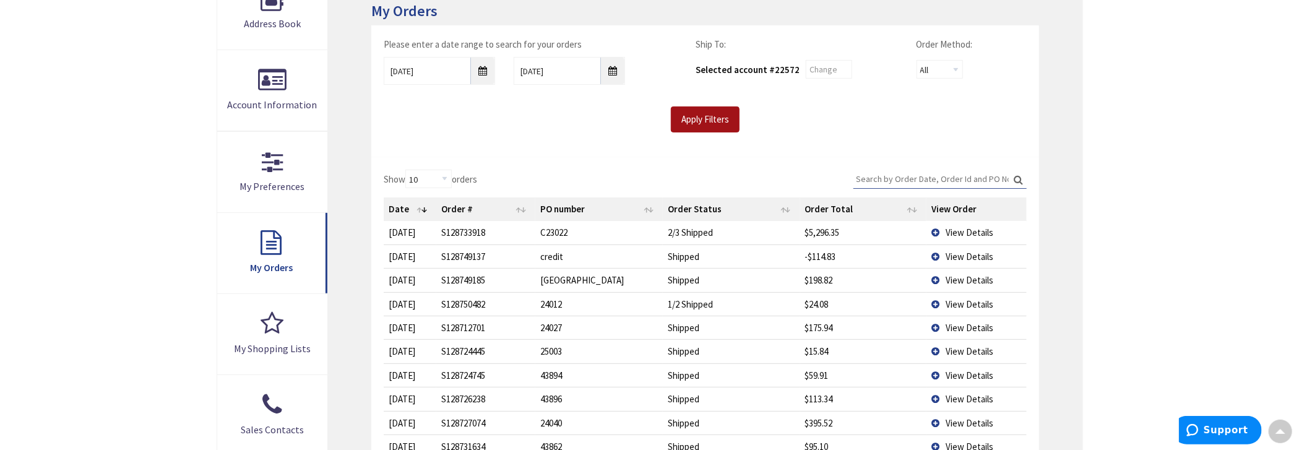
scroll to position [247, 0]
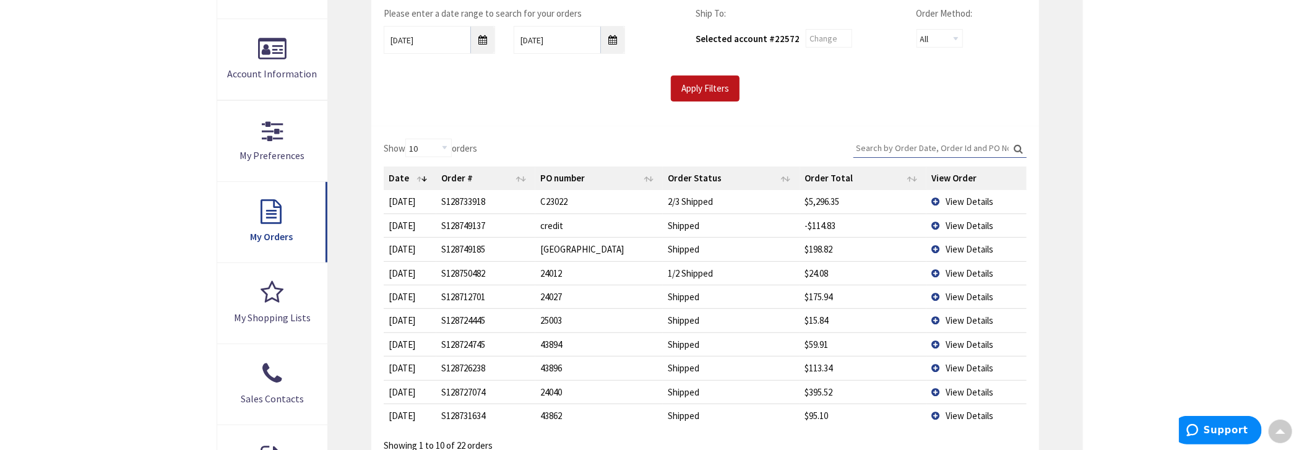
click at [980, 221] on span "View Details" at bounding box center [969, 226] width 48 height 12
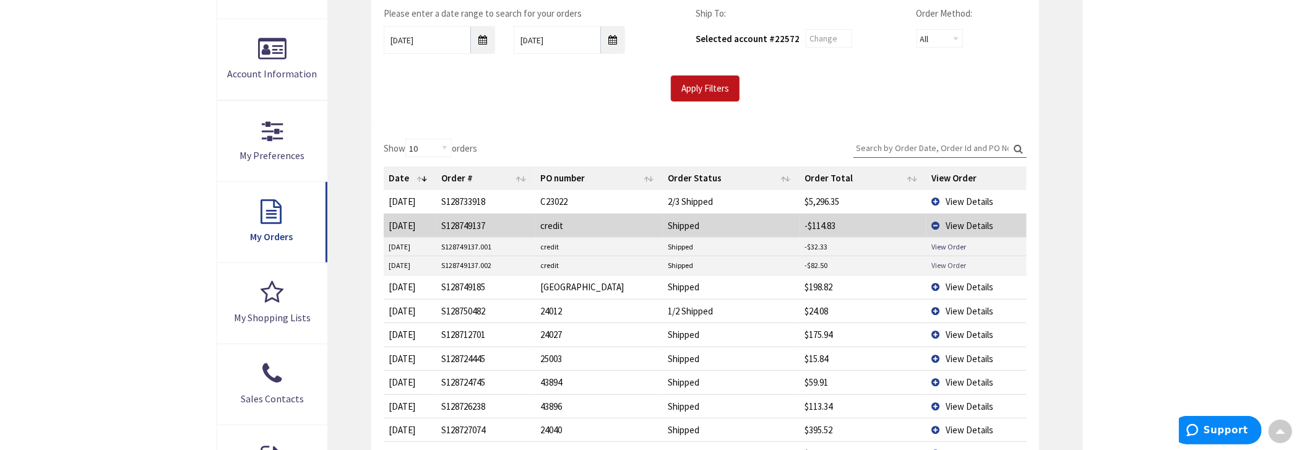
click at [948, 263] on link "View Order" at bounding box center [948, 265] width 35 height 11
click at [952, 243] on link "View Order" at bounding box center [948, 246] width 35 height 11
click at [935, 220] on td "View Details" at bounding box center [976, 225] width 100 height 24
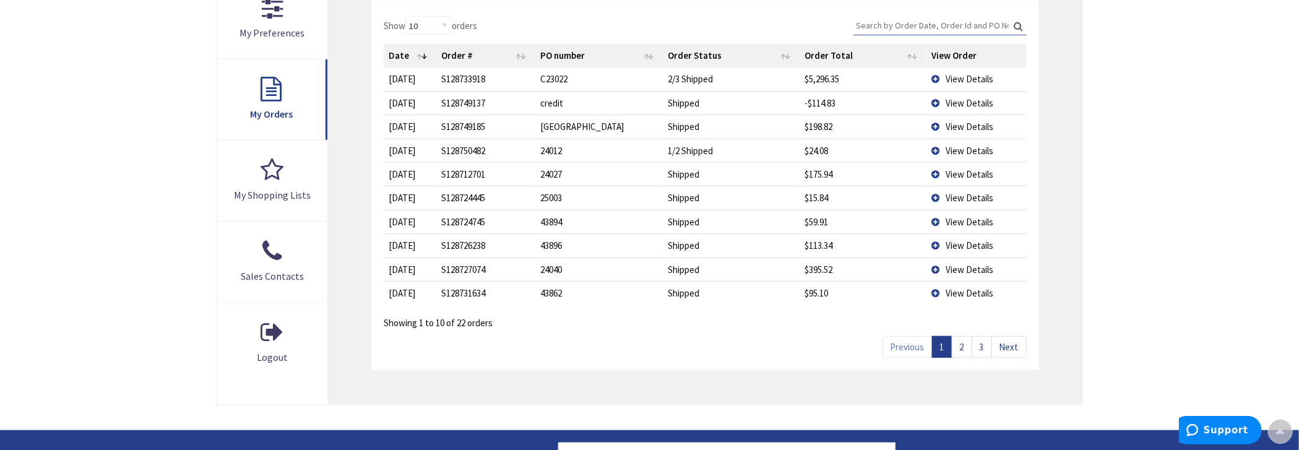
scroll to position [371, 0]
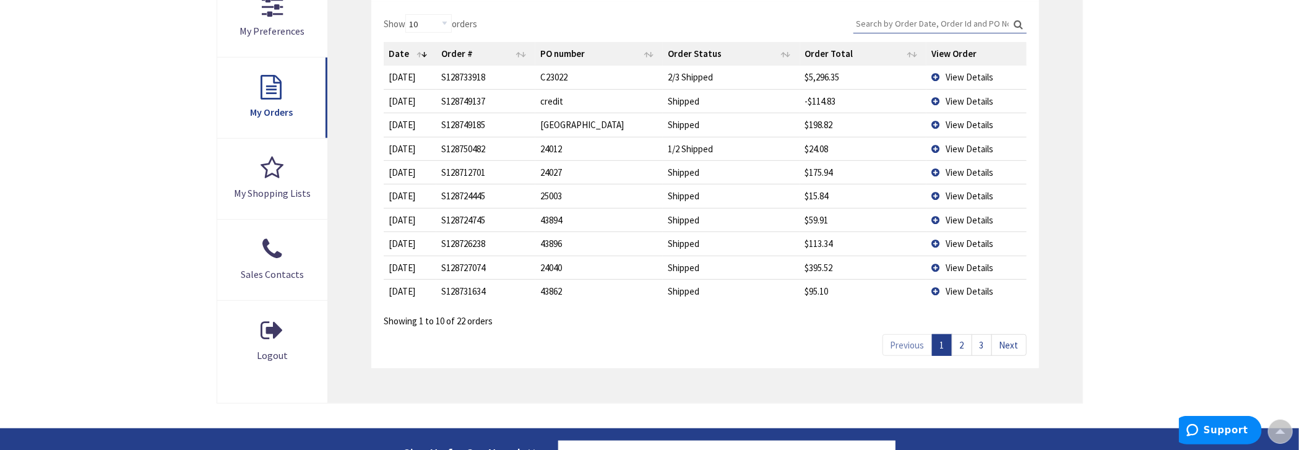
click at [967, 347] on link "2" at bounding box center [961, 345] width 20 height 22
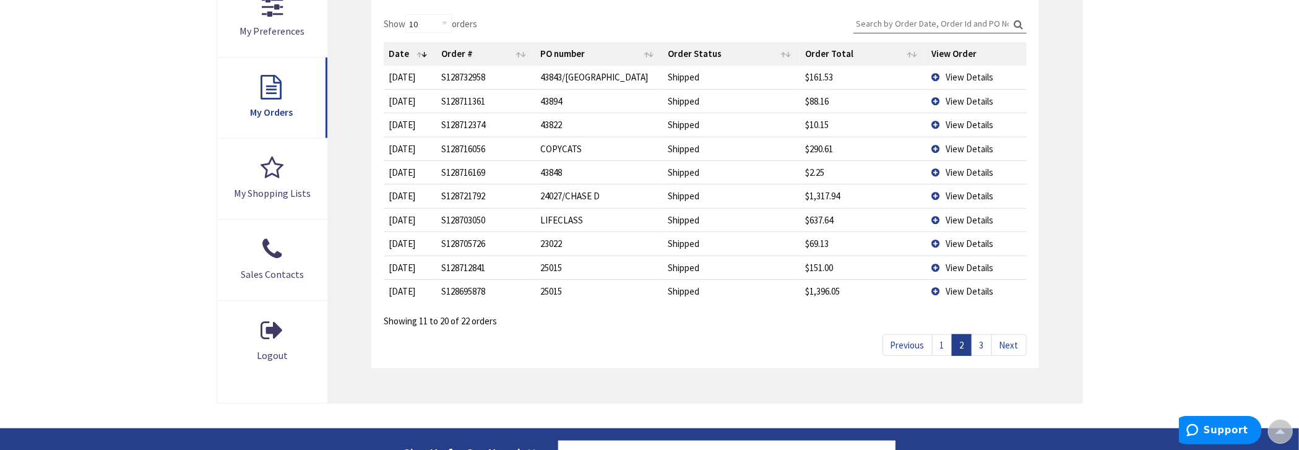
click at [981, 346] on link "3" at bounding box center [981, 345] width 20 height 22
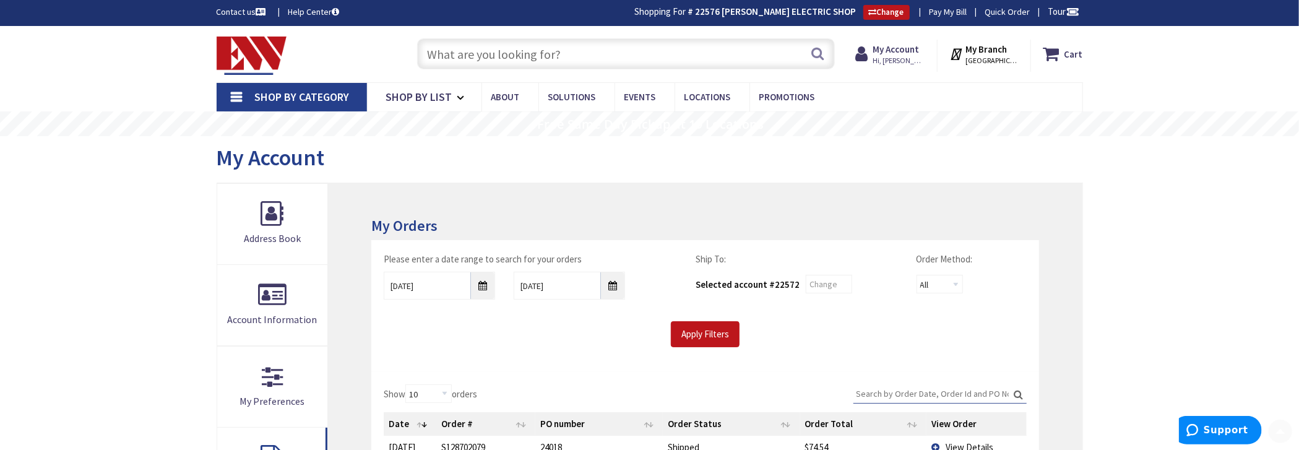
scroll to position [0, 0]
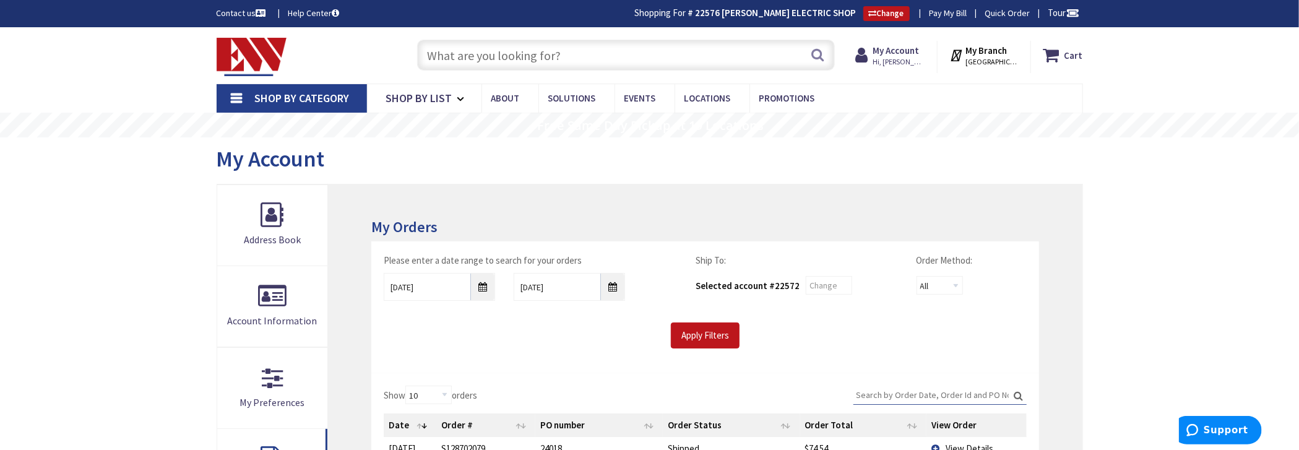
click at [477, 65] on input "text" at bounding box center [626, 55] width 418 height 31
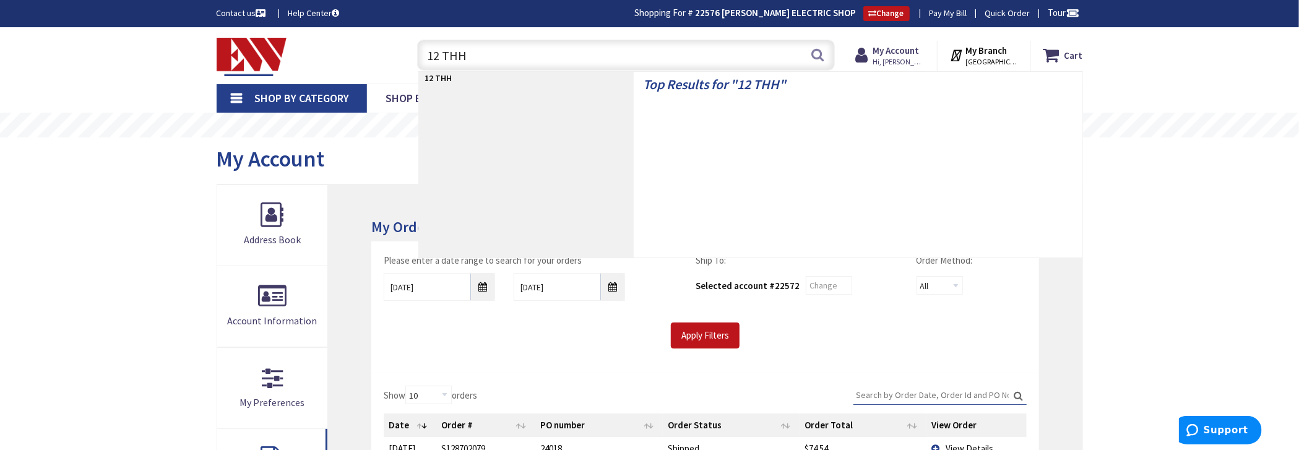
type input "12 THHN"
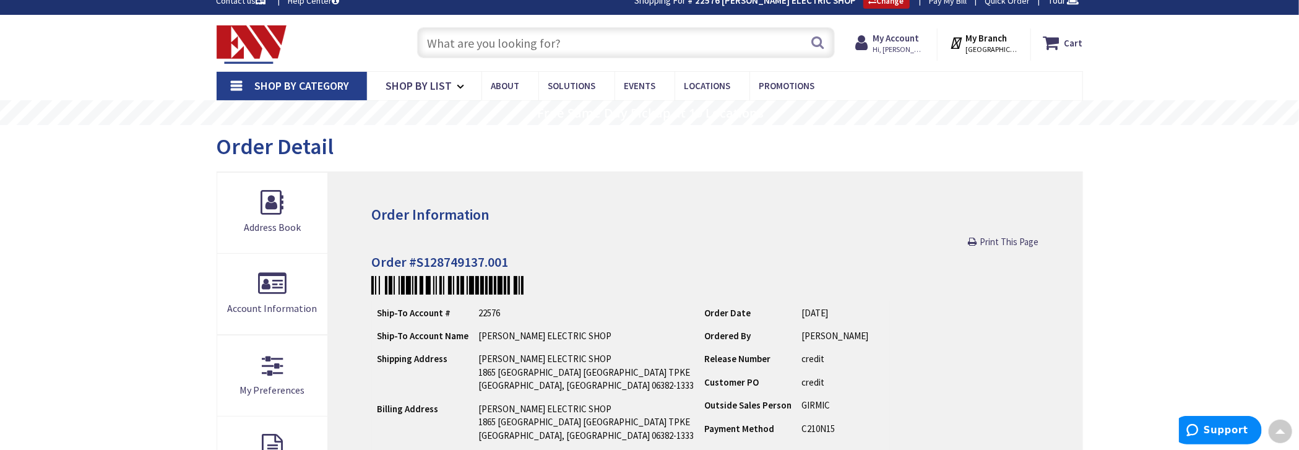
scroll to position [1, 0]
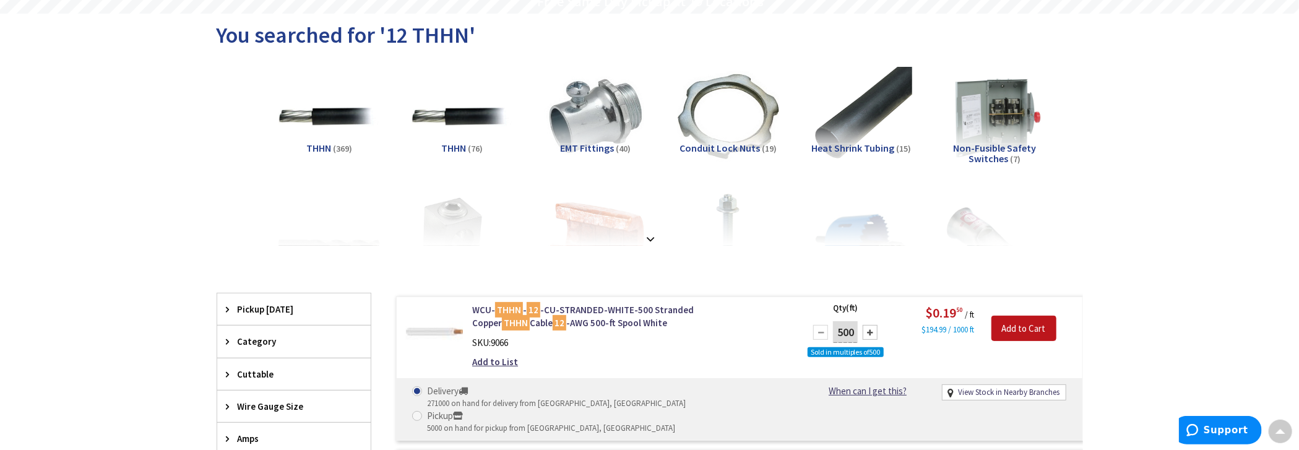
scroll to position [125, 0]
